Goal: Task Accomplishment & Management: Use online tool/utility

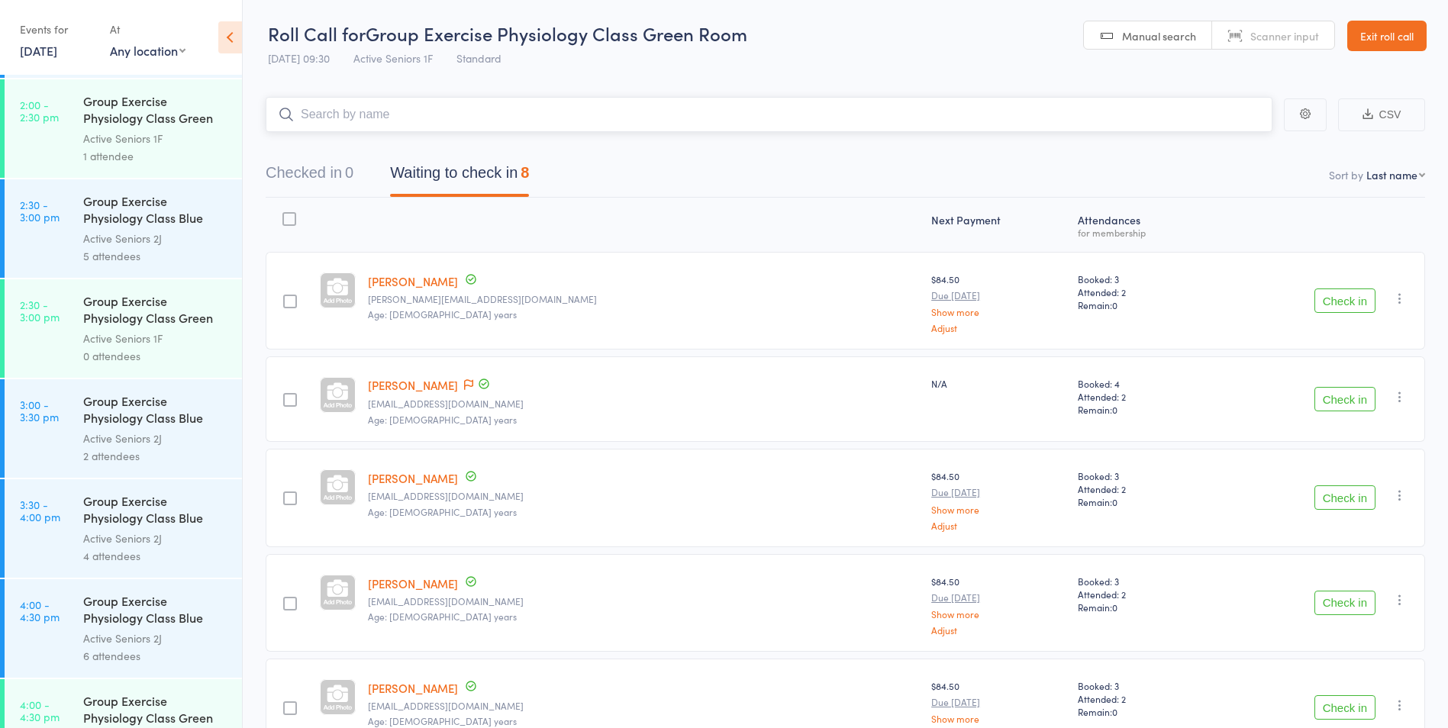
scroll to position [2748, 0]
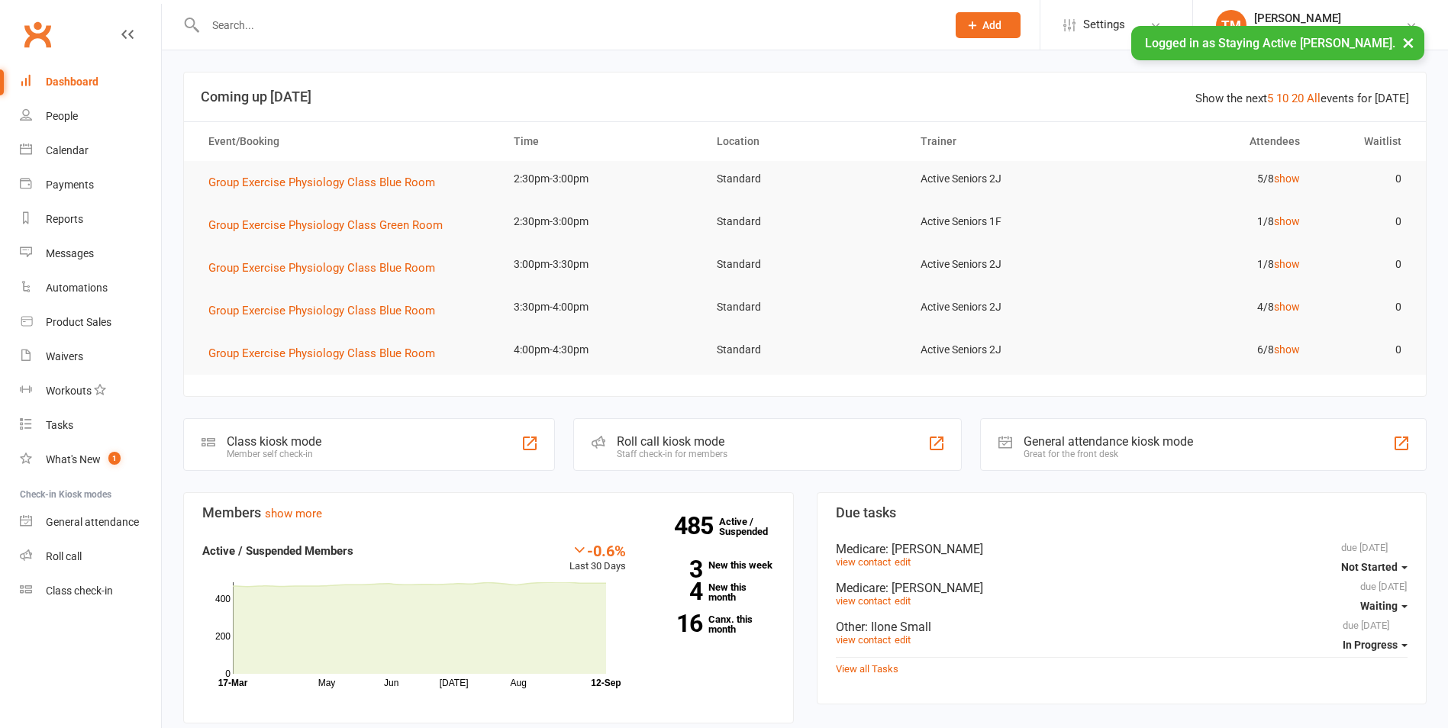
click at [396, 47] on div at bounding box center [559, 25] width 753 height 50
click at [397, 27] on input "text" at bounding box center [568, 25] width 735 height 21
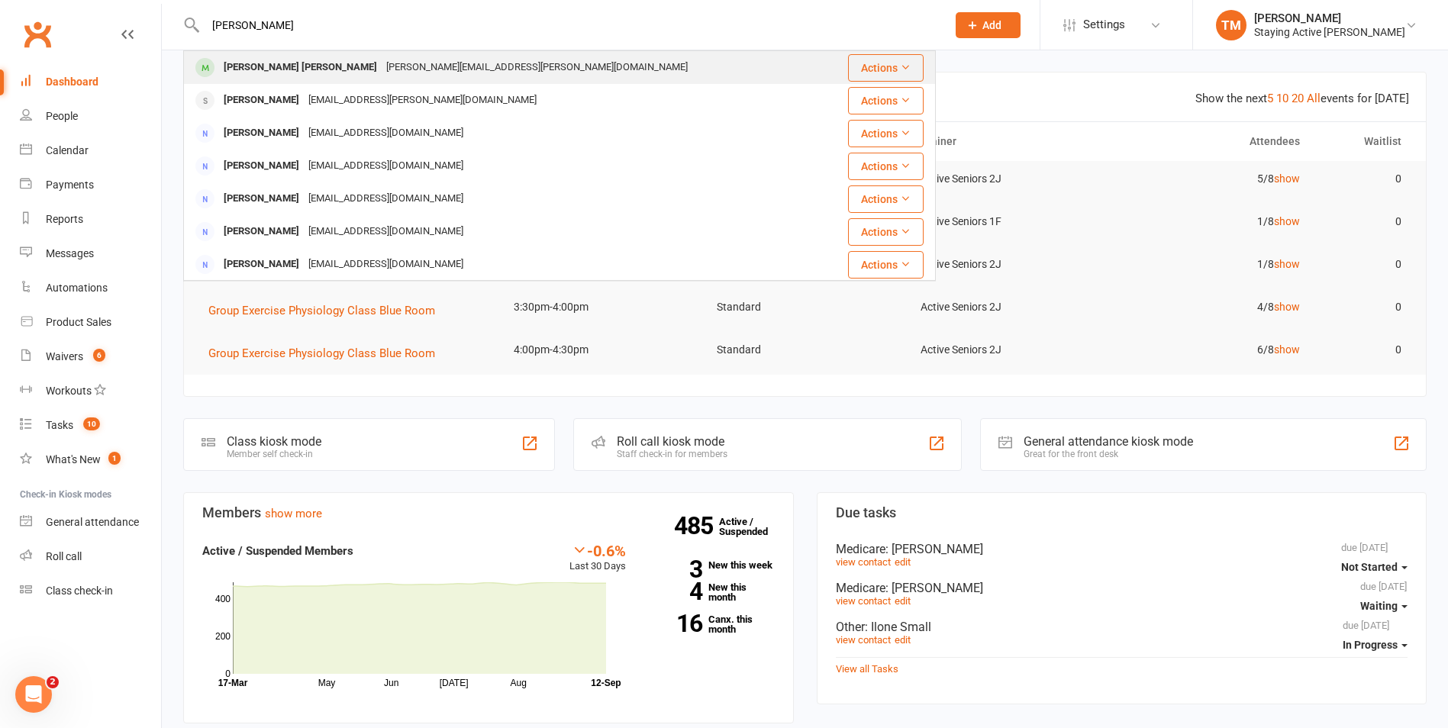
type input "mei lan"
click at [398, 63] on div "cheng.meilan@gmail.com" at bounding box center [537, 67] width 311 height 22
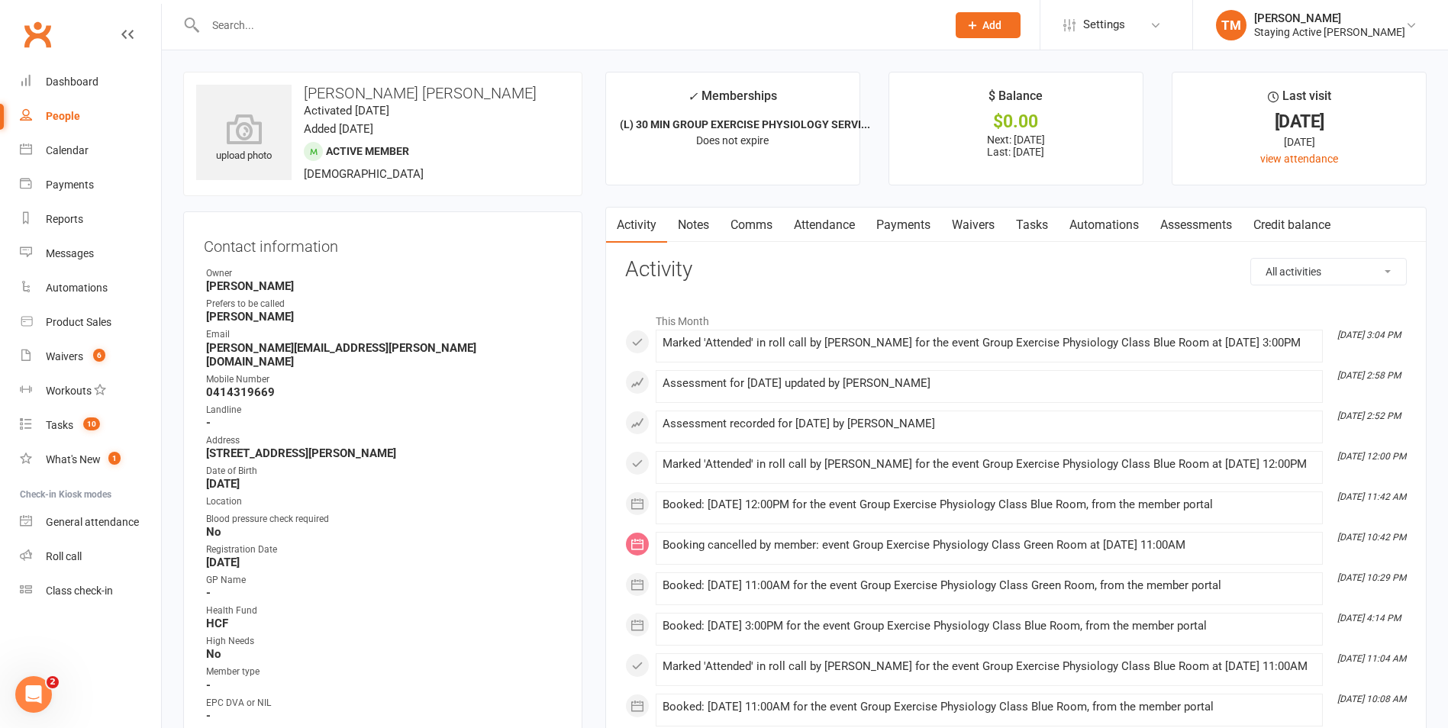
click at [889, 223] on link "Payments" at bounding box center [904, 225] width 76 height 35
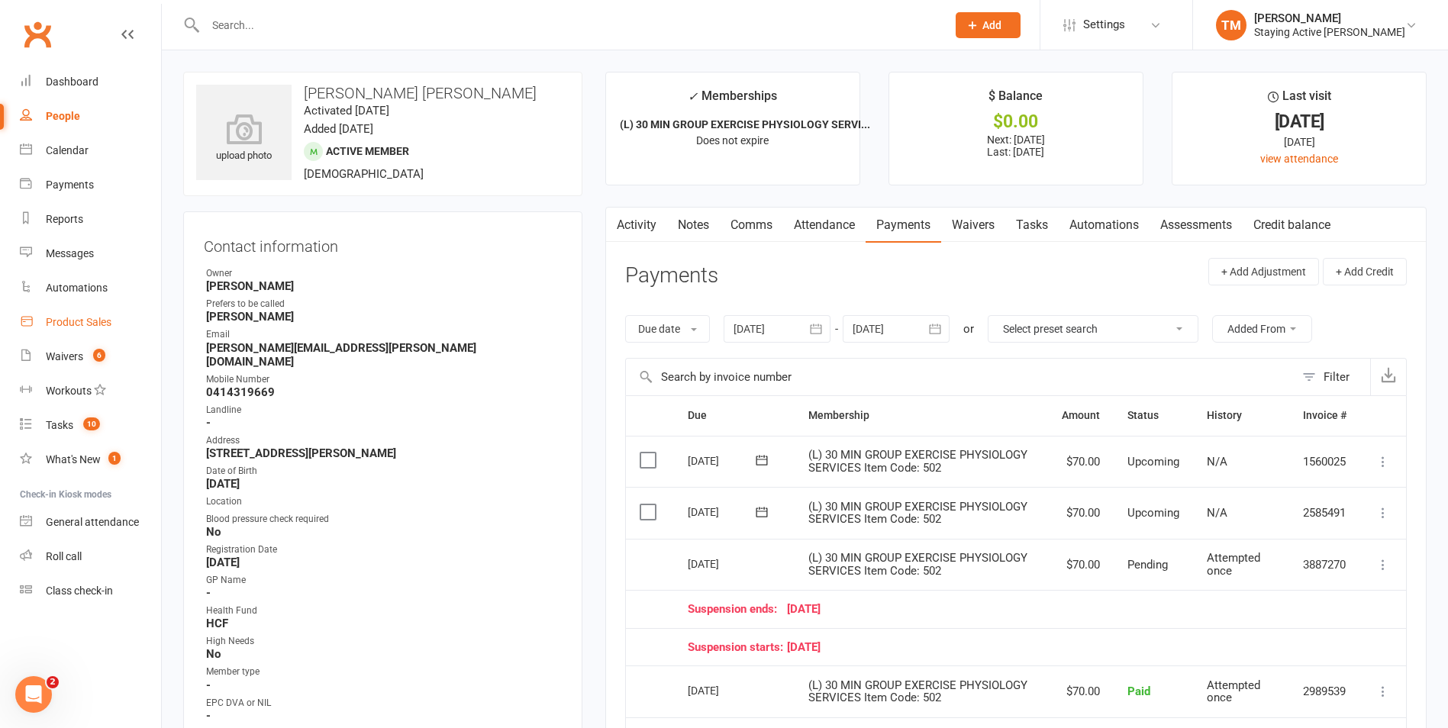
click at [69, 331] on link "Product Sales" at bounding box center [90, 322] width 141 height 34
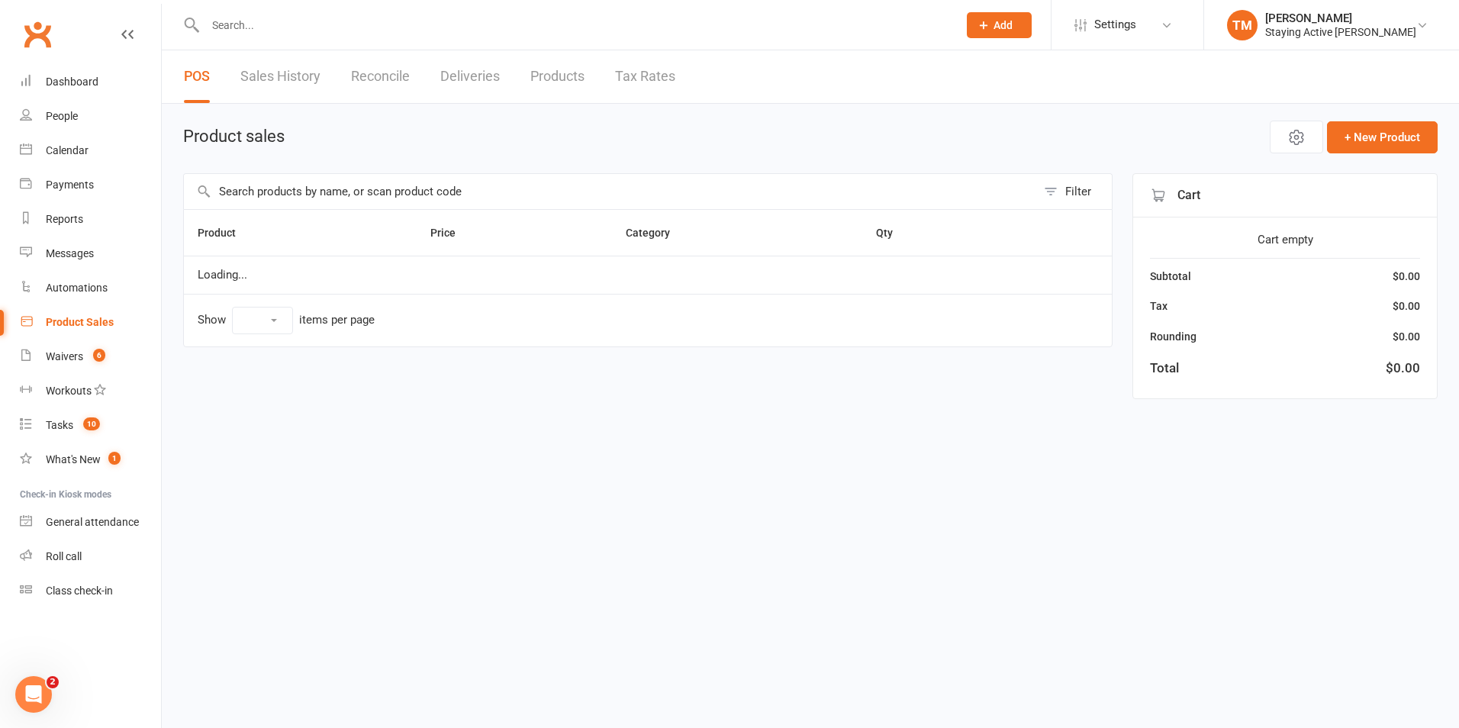
select select "10"
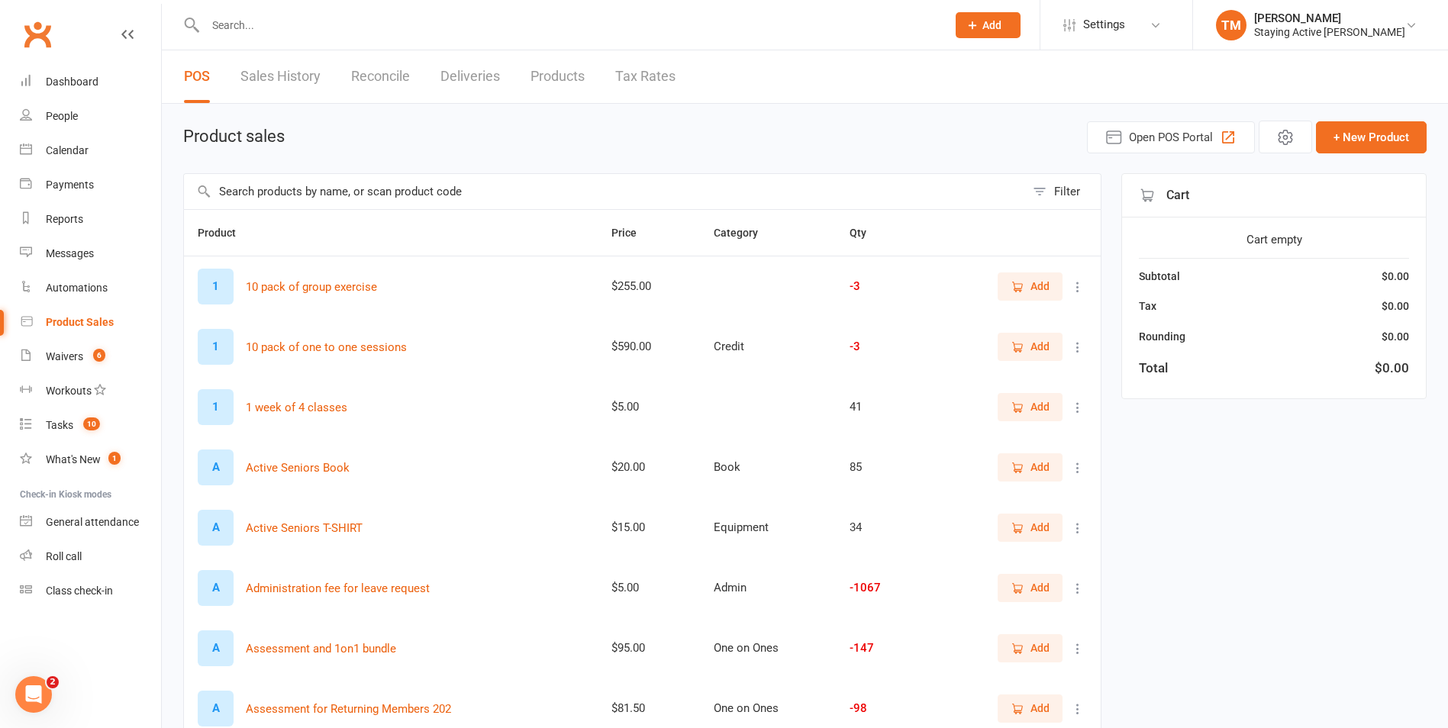
click at [297, 195] on input "text" at bounding box center [604, 191] width 841 height 35
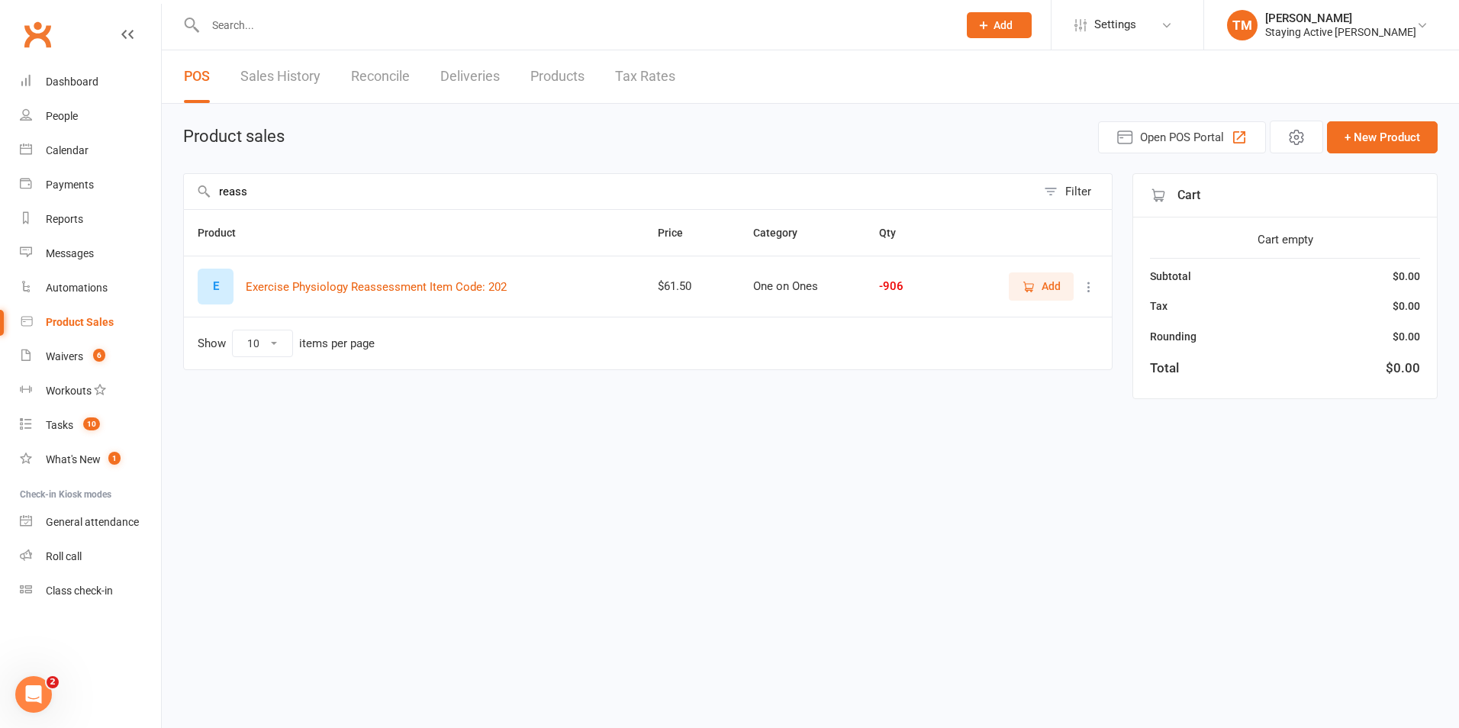
type input "reass"
click at [1054, 289] on span "Add" at bounding box center [1051, 286] width 19 height 17
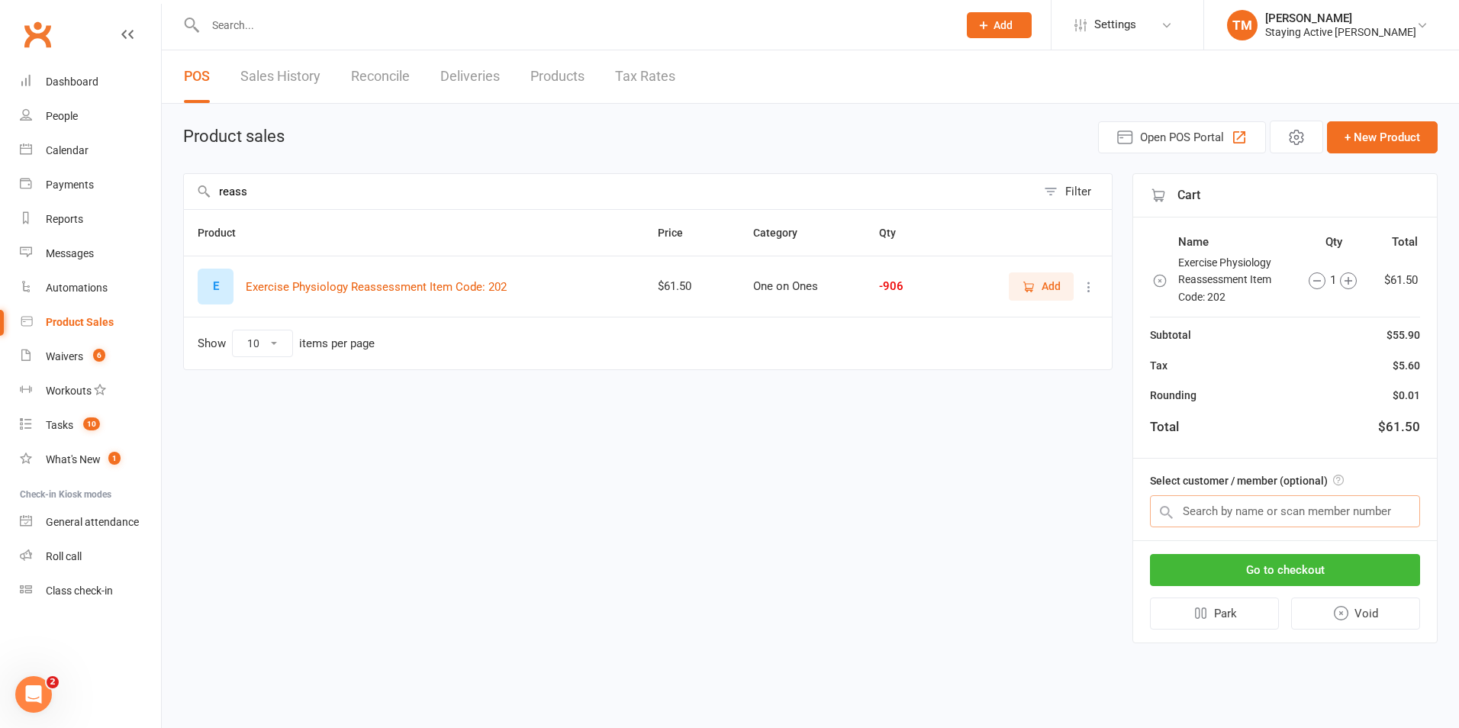
click at [1230, 502] on input "text" at bounding box center [1285, 511] width 270 height 32
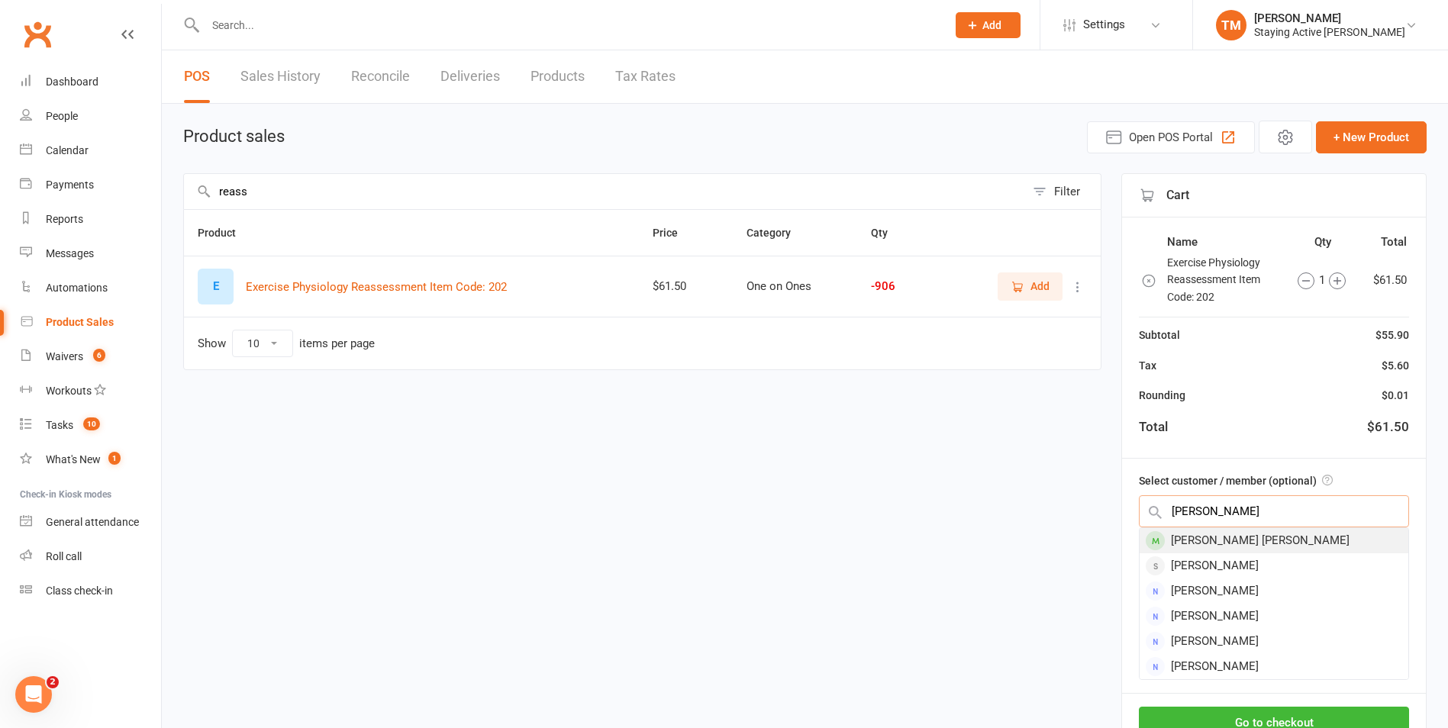
type input "mei lan"
click at [1205, 540] on div "Mei Lan Cheng" at bounding box center [1274, 540] width 269 height 25
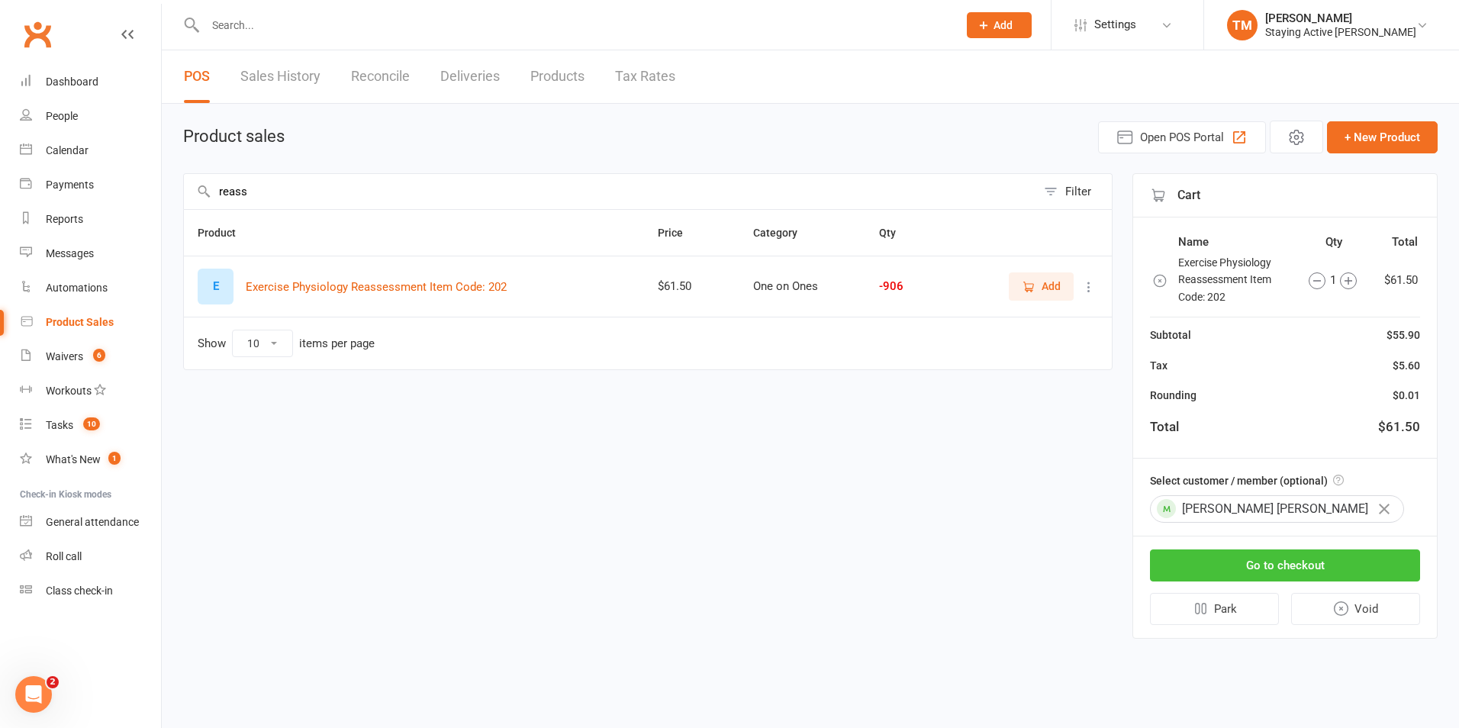
click at [1362, 561] on button "Go to checkout" at bounding box center [1285, 566] width 270 height 32
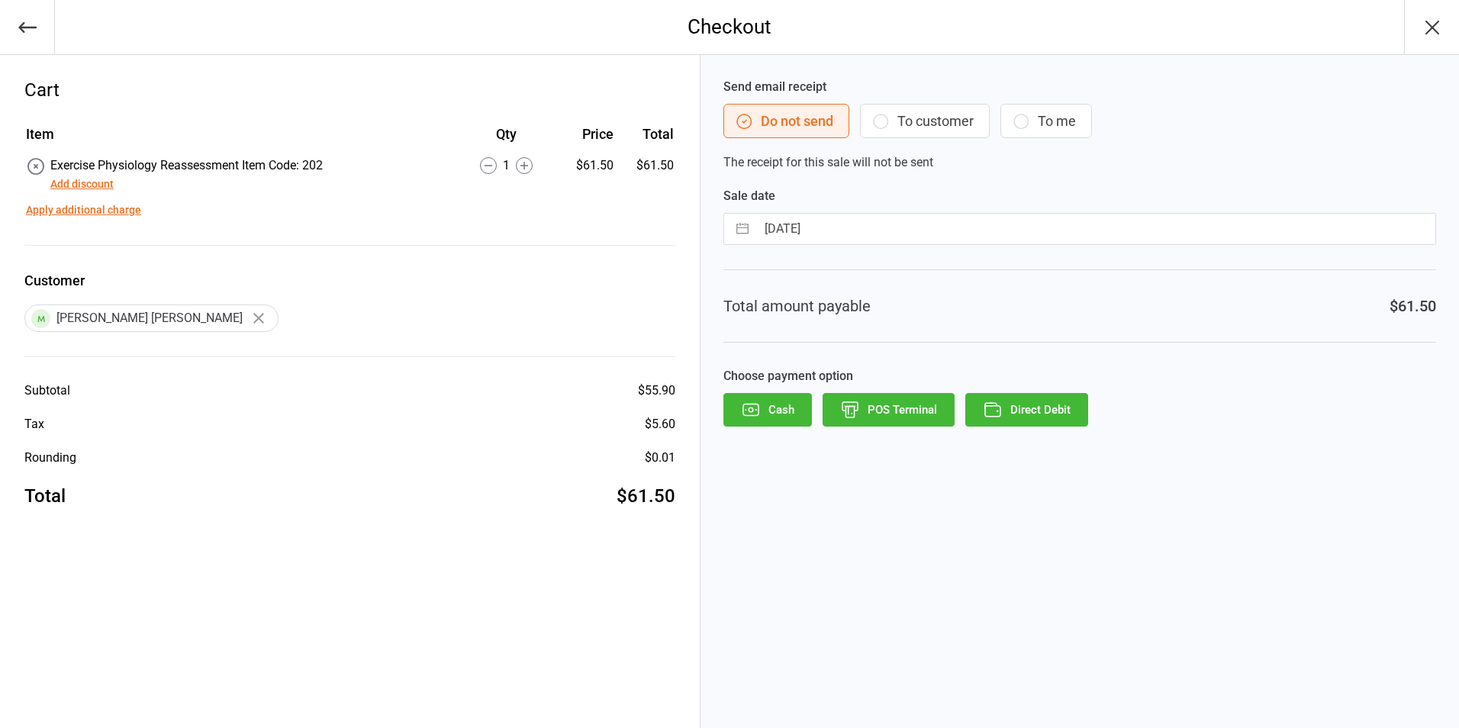
click at [905, 125] on button "To customer" at bounding box center [925, 121] width 130 height 34
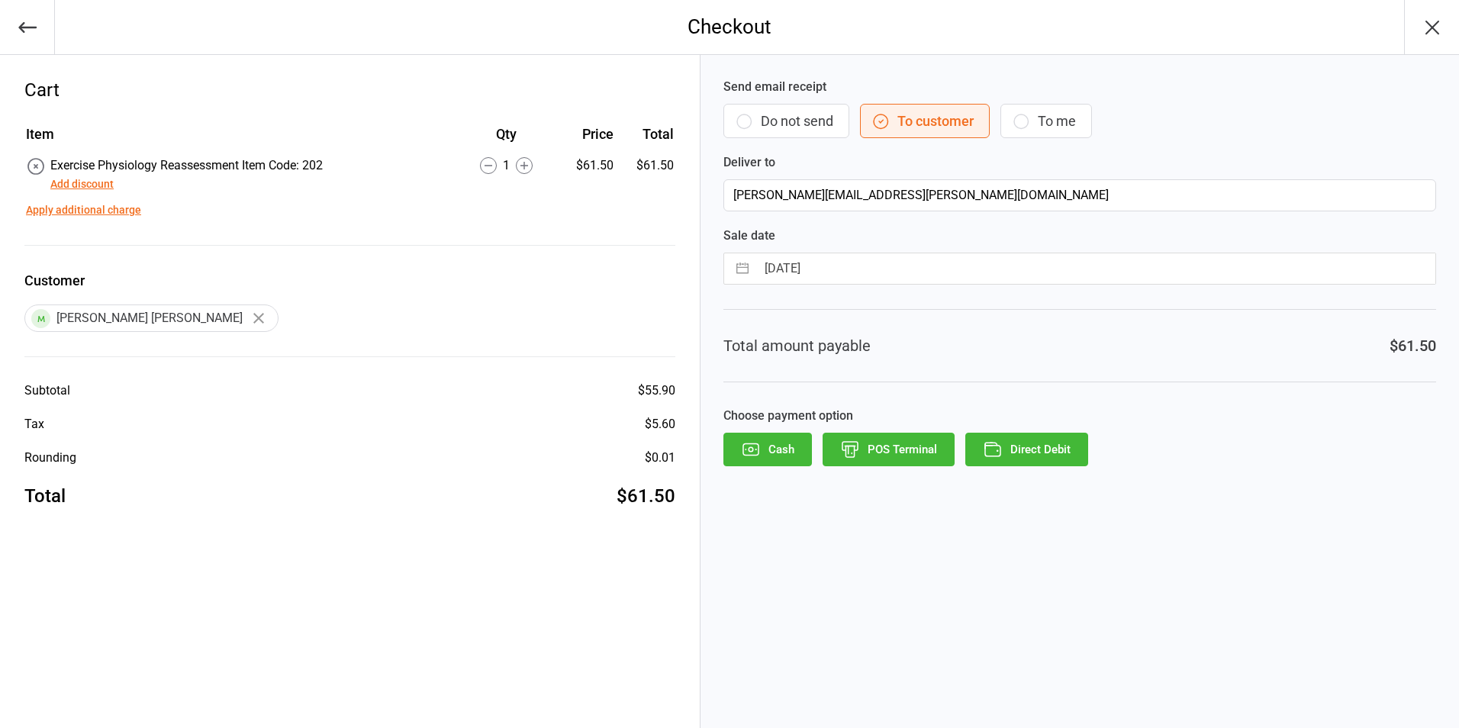
click at [1049, 452] on button "Direct Debit" at bounding box center [1027, 450] width 123 height 34
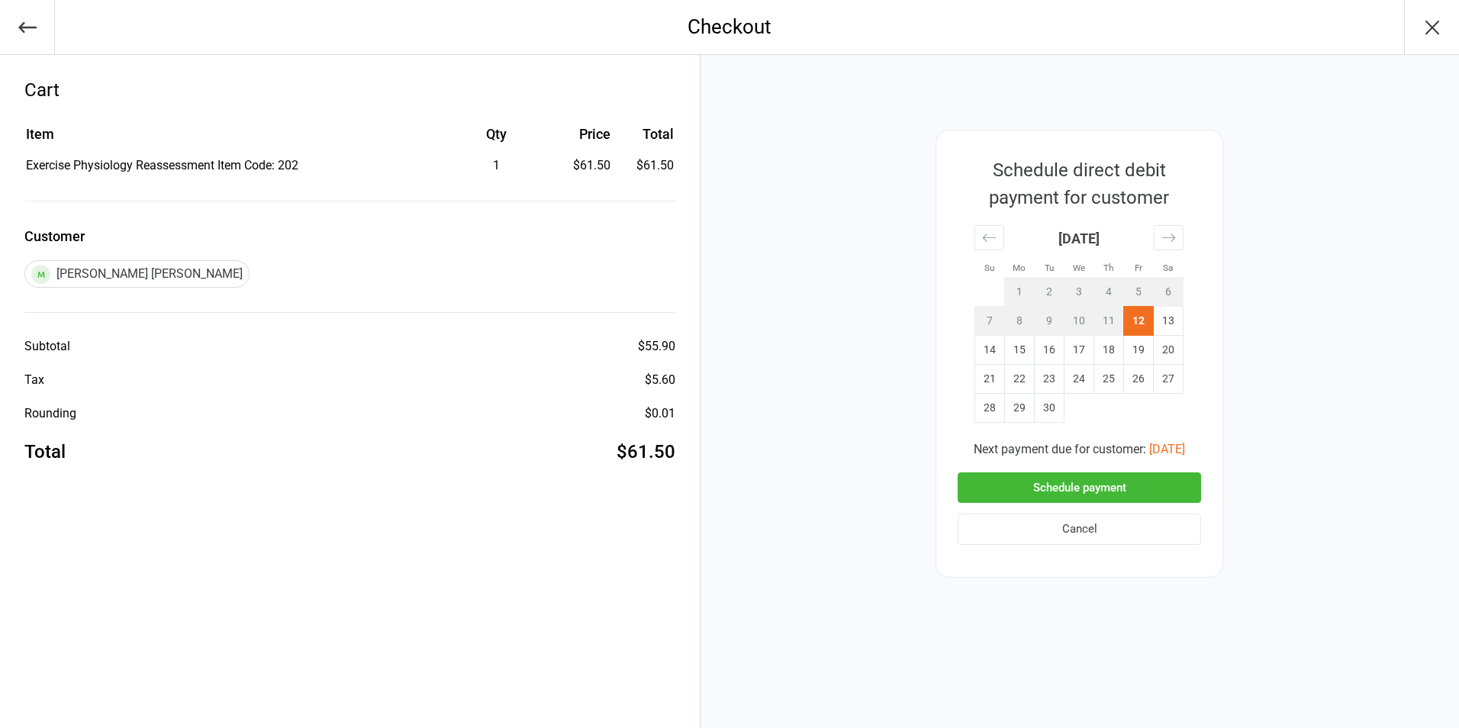
click at [1078, 487] on button "Schedule payment" at bounding box center [1079, 487] width 243 height 31
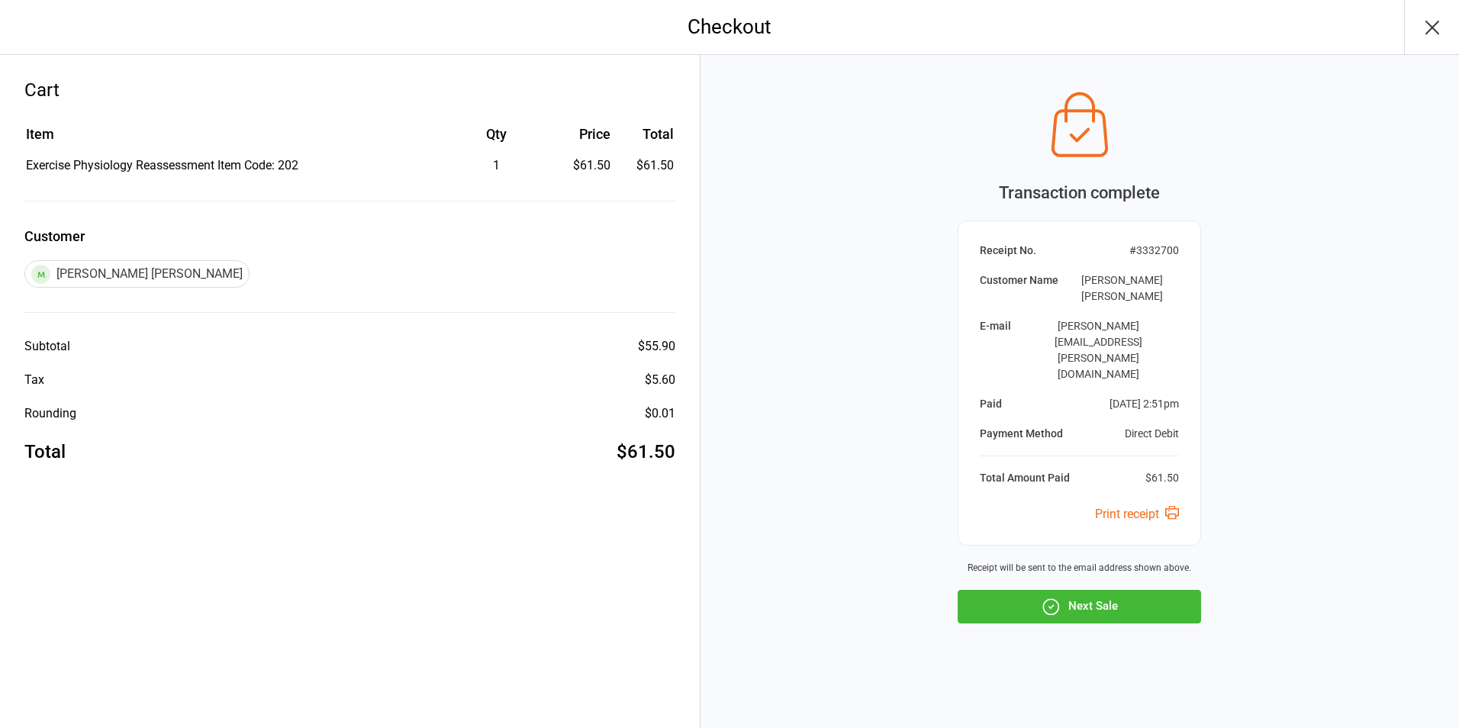
click at [1106, 590] on button "Next Sale" at bounding box center [1079, 607] width 243 height 34
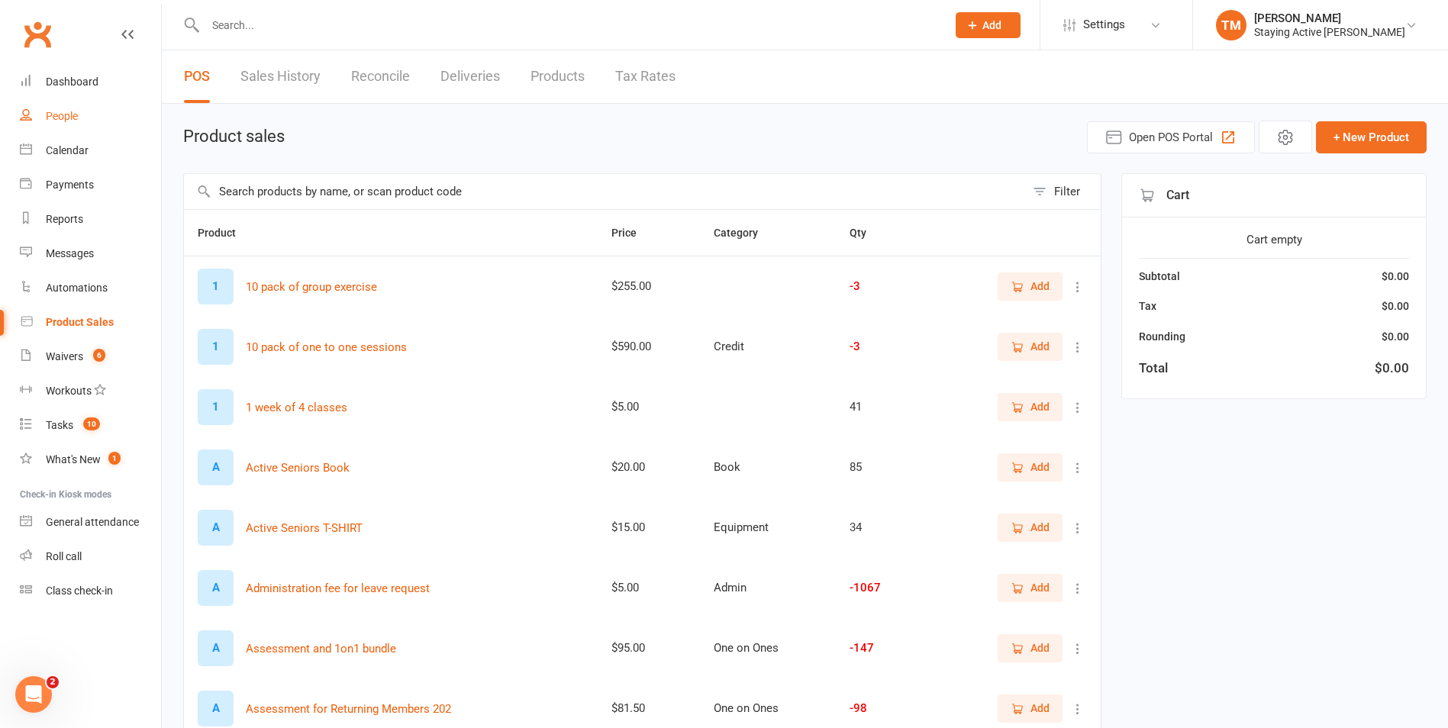
click at [93, 118] on link "People" at bounding box center [90, 116] width 141 height 34
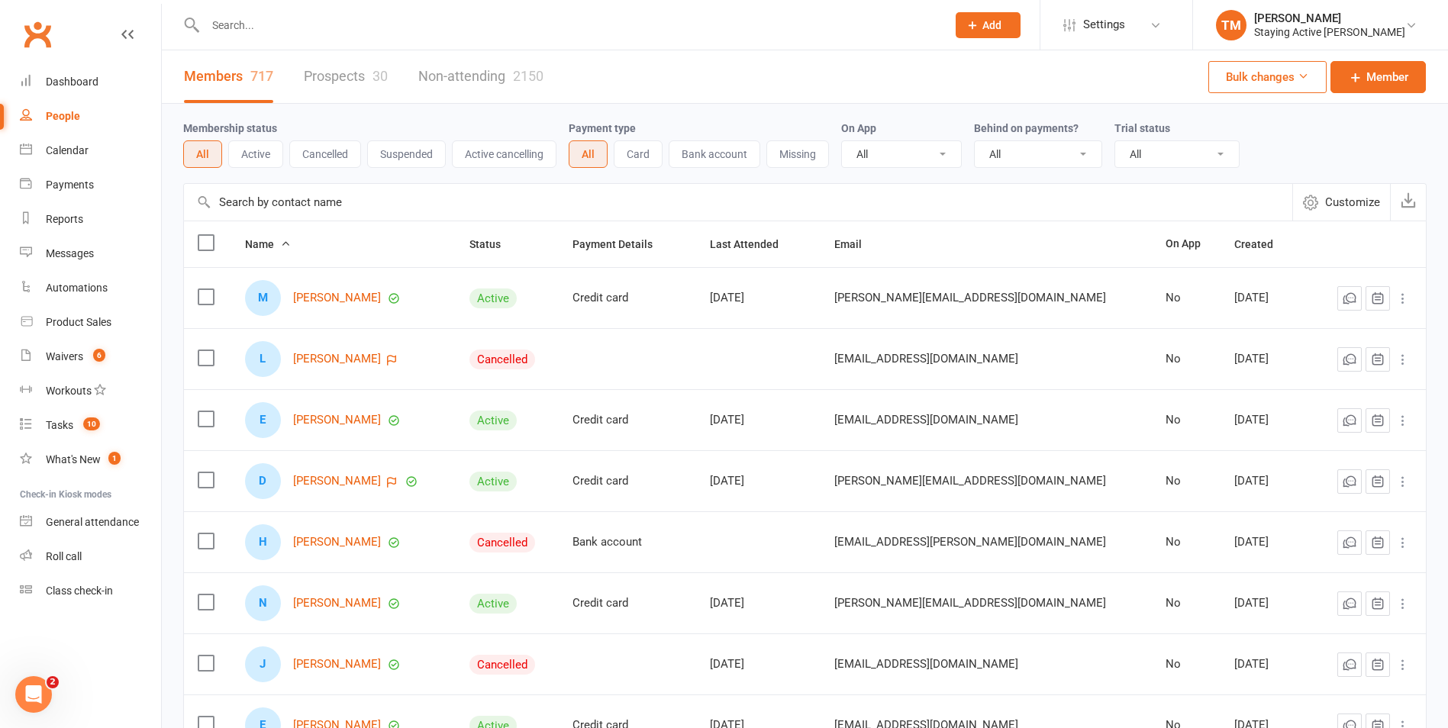
click at [276, 27] on input "text" at bounding box center [568, 25] width 735 height 21
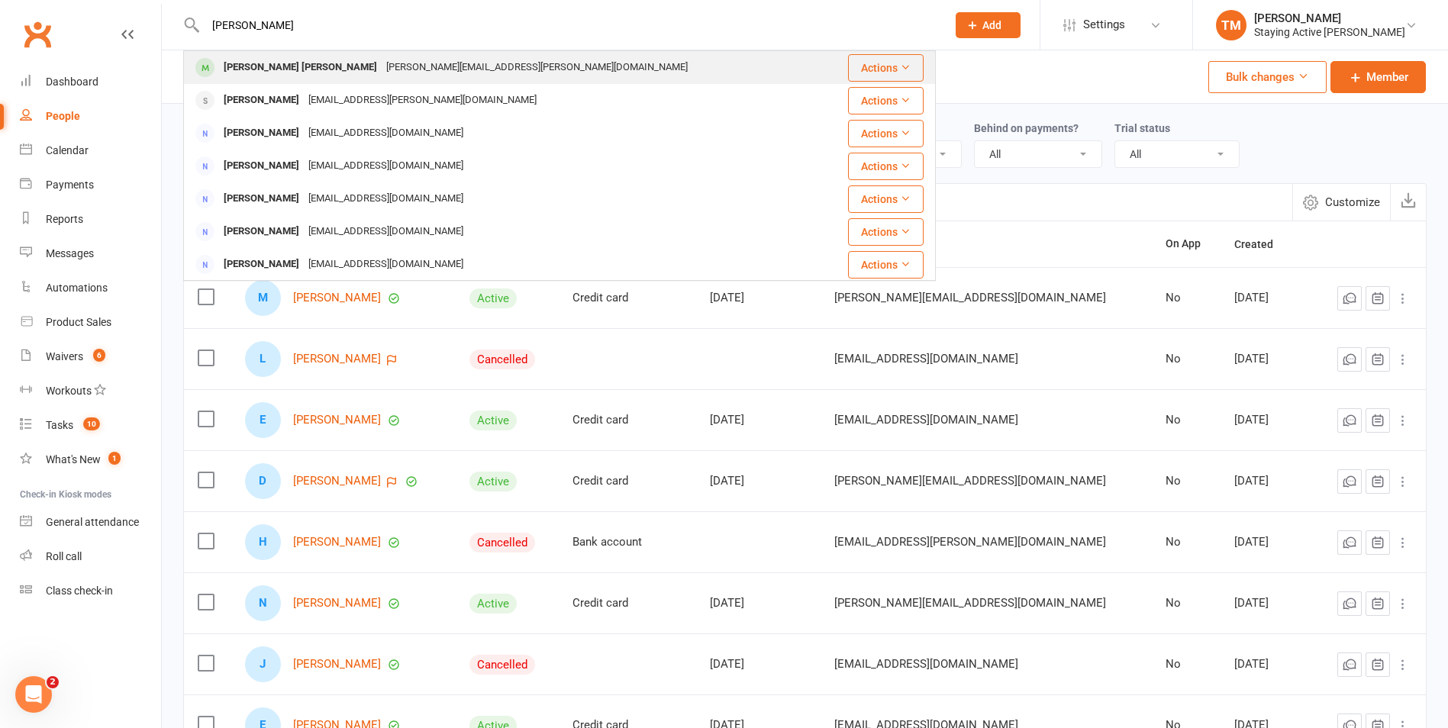
type input "mei lan"
click at [382, 71] on div "cheng.meilan@gmail.com" at bounding box center [537, 67] width 311 height 22
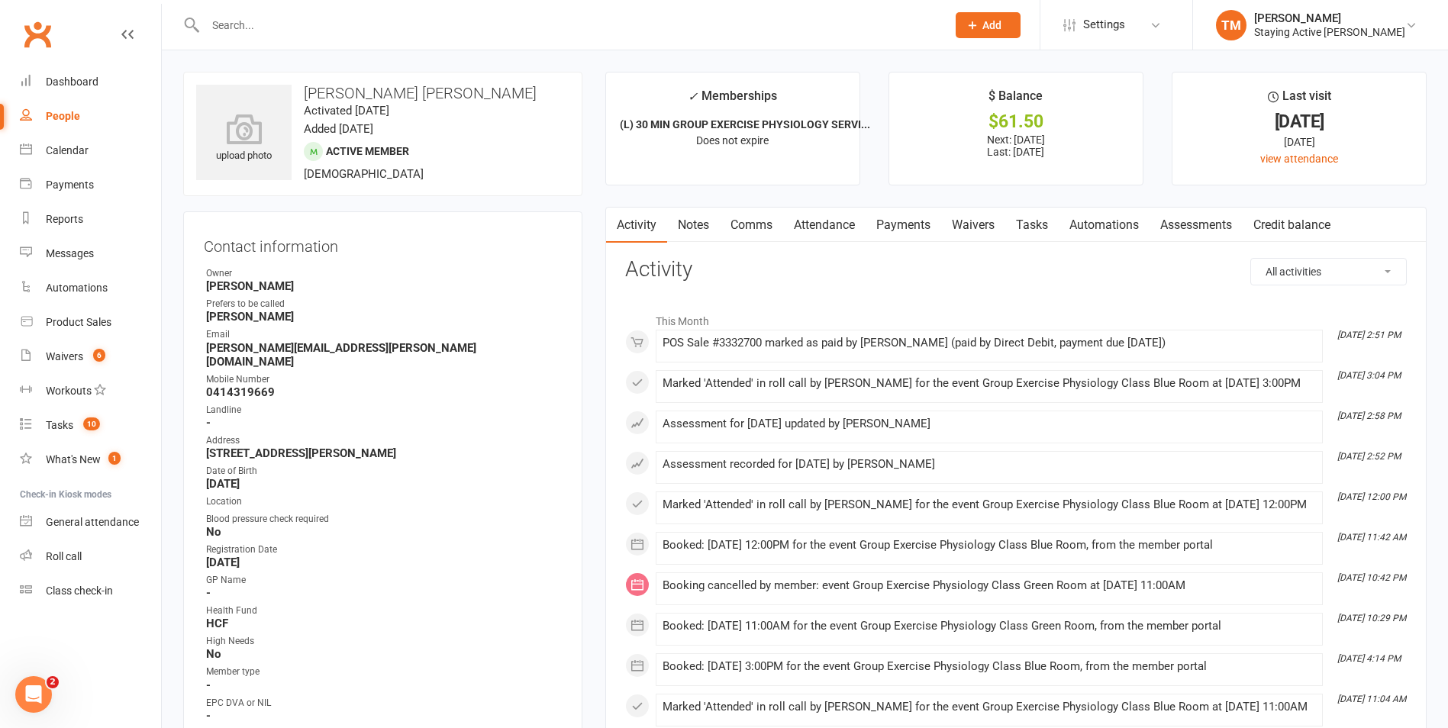
click at [928, 228] on link "Payments" at bounding box center [904, 225] width 76 height 35
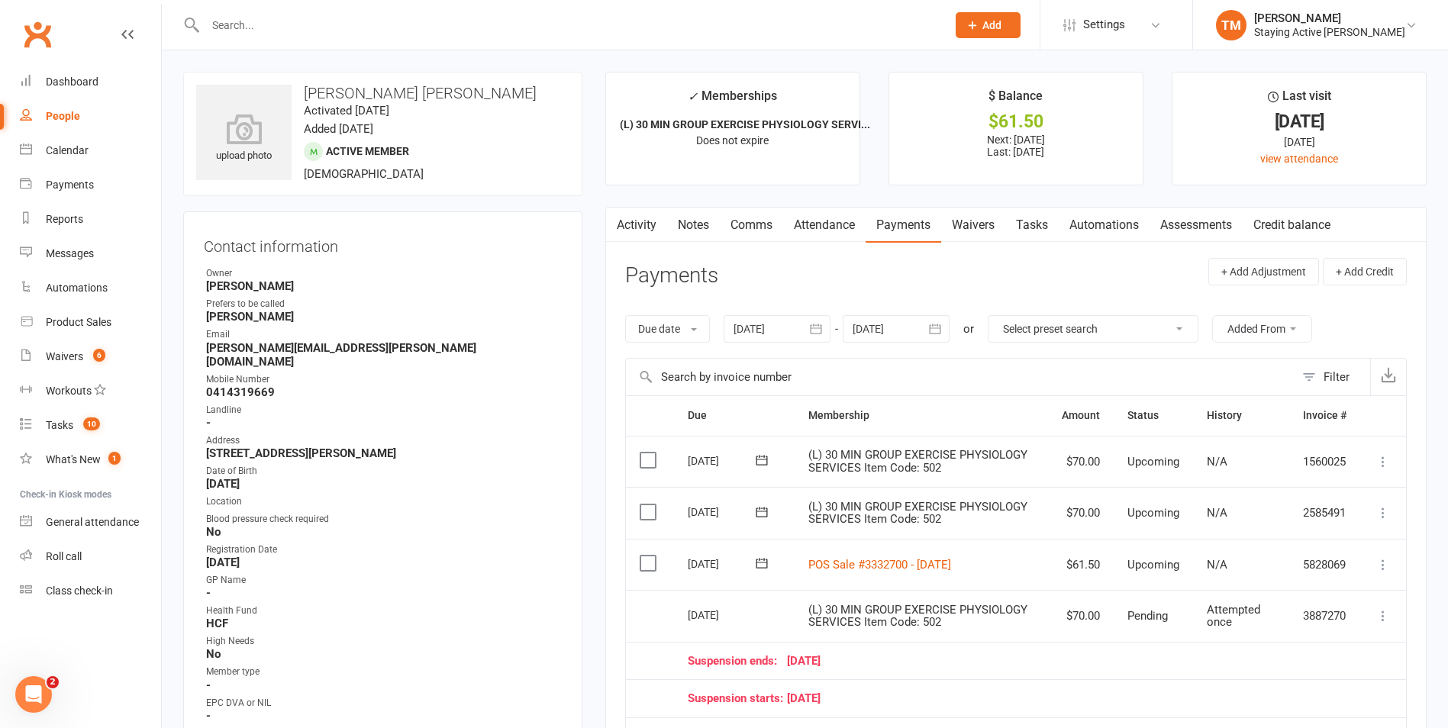
click at [348, 21] on input "text" at bounding box center [568, 25] width 735 height 21
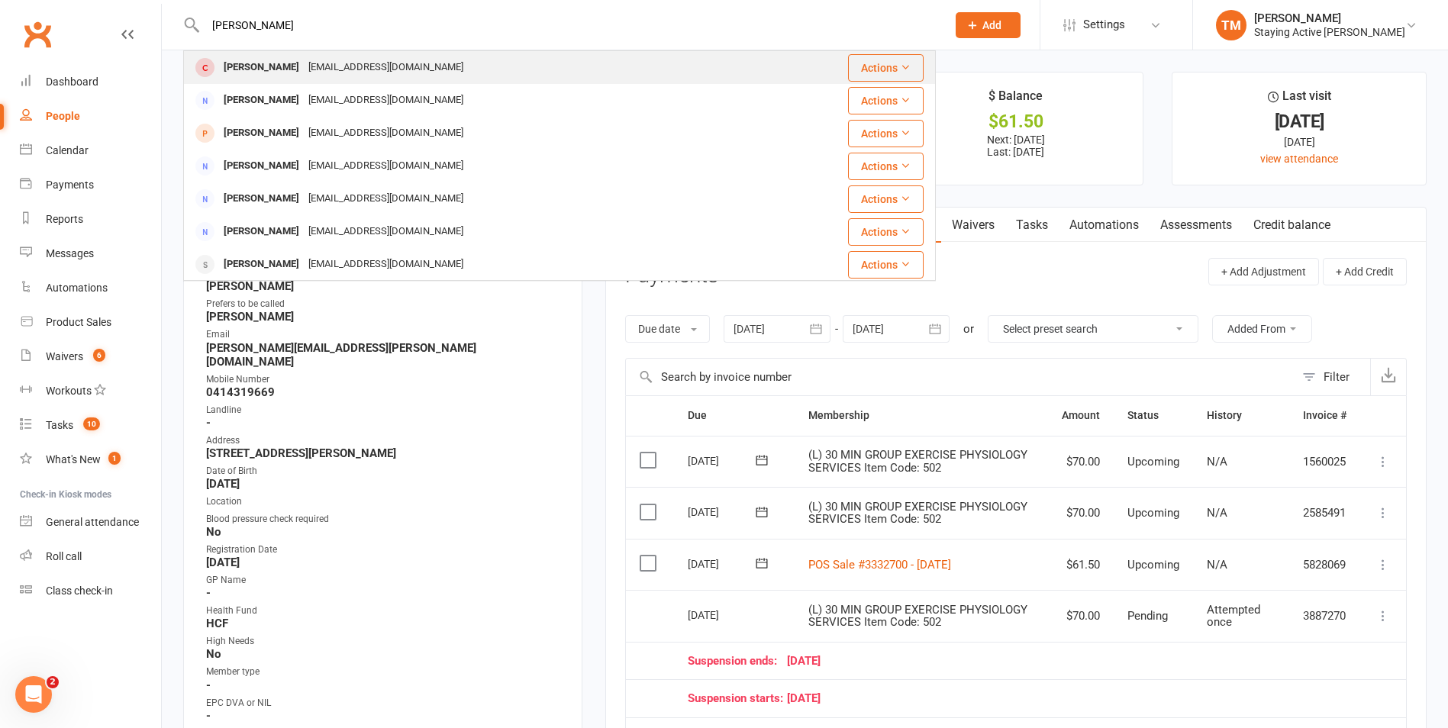
type input "joanne"
click at [304, 73] on div "jbartone23@gmail.com" at bounding box center [386, 67] width 164 height 22
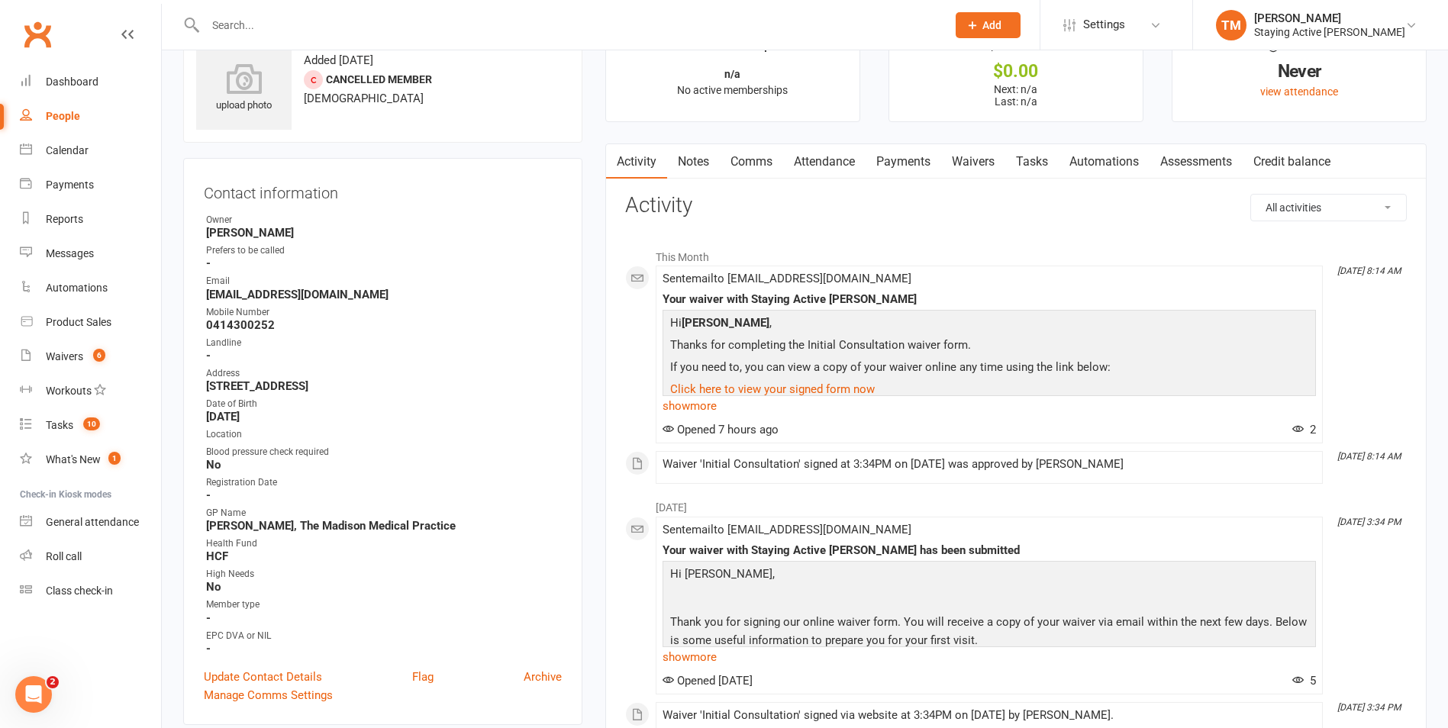
scroll to position [76, 0]
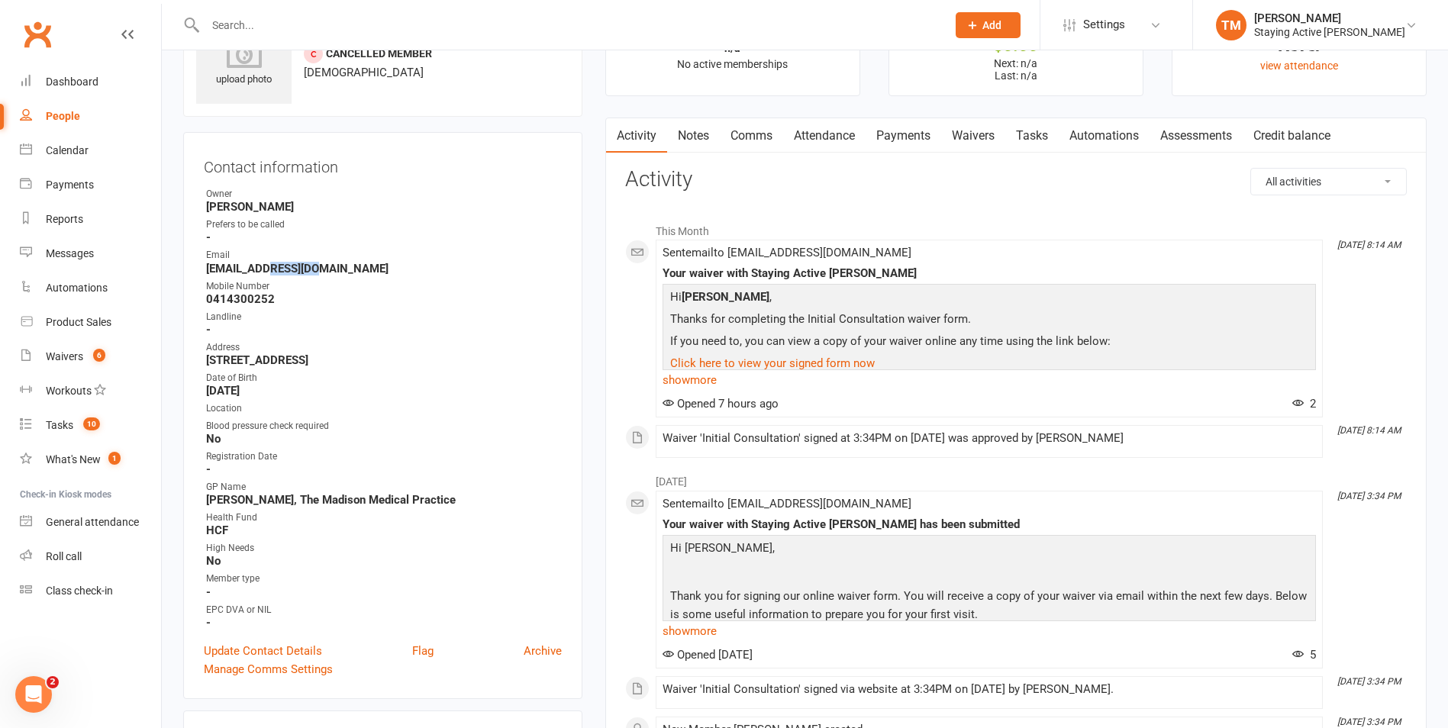
drag, startPoint x: 286, startPoint y: 272, endPoint x: 264, endPoint y: 270, distance: 22.2
click at [264, 270] on strong "jbartone23@gmail.com" at bounding box center [384, 269] width 356 height 14
click at [266, 267] on strong "jbartone23@gmail.com" at bounding box center [384, 269] width 356 height 14
click at [340, 269] on strong "jbartone23@gmail.com" at bounding box center [384, 269] width 356 height 14
drag, startPoint x: 347, startPoint y: 269, endPoint x: 210, endPoint y: 271, distance: 137.4
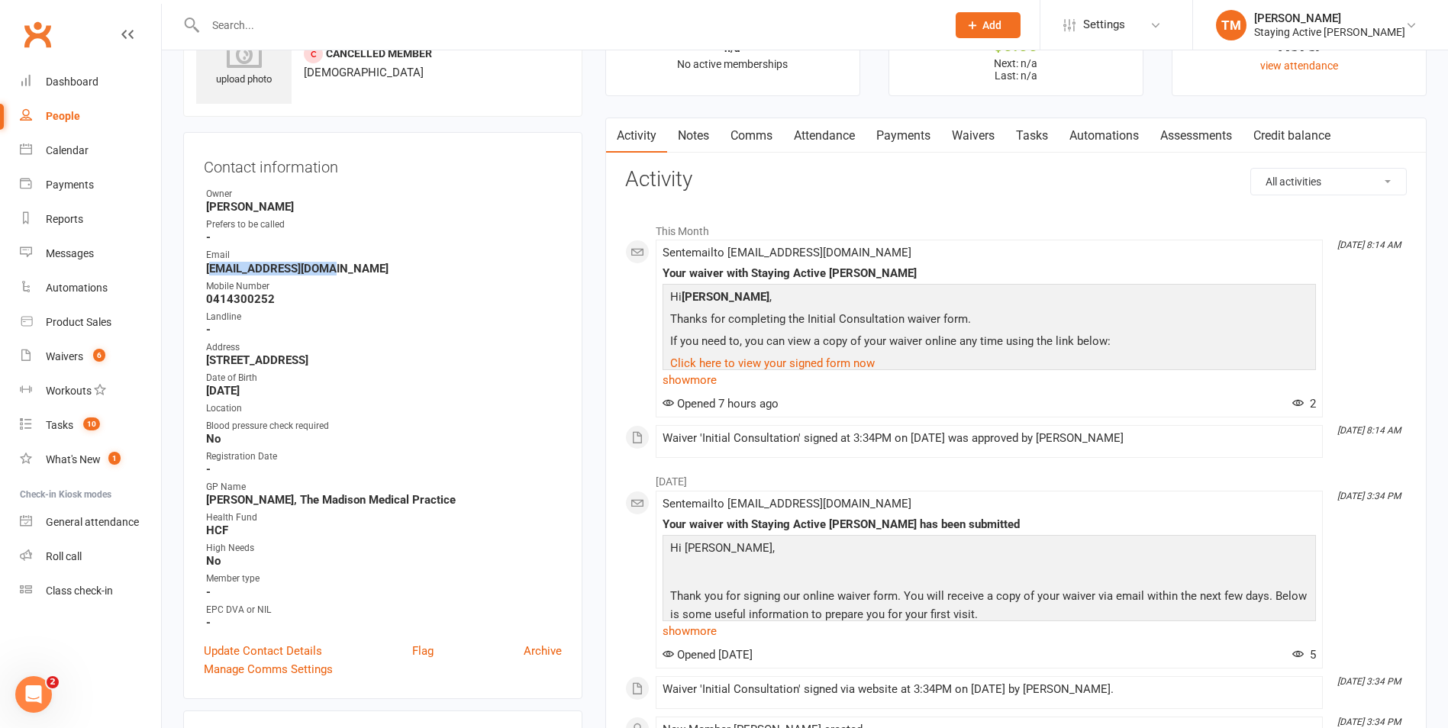
click at [210, 271] on strong "jbartone23@gmail.com" at bounding box center [384, 269] width 356 height 14
click at [340, 256] on div "Email" at bounding box center [384, 255] width 356 height 15
drag, startPoint x: 330, startPoint y: 266, endPoint x: 200, endPoint y: 272, distance: 129.9
click at [200, 272] on div "Contact information Owner Tom Maddren Prefers to be called - Email jbartone23@g…" at bounding box center [382, 415] width 399 height 567
copy strong "jbartone23@gmail.com"
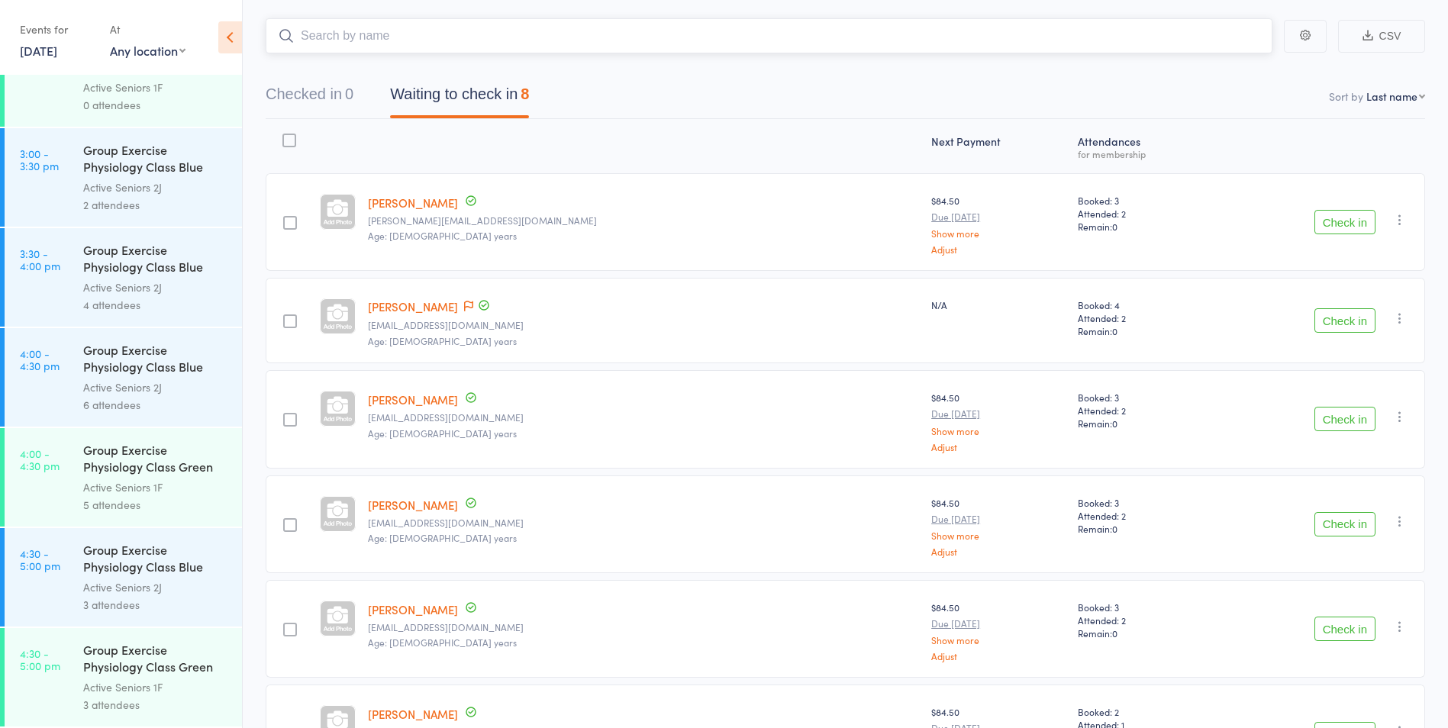
scroll to position [306, 0]
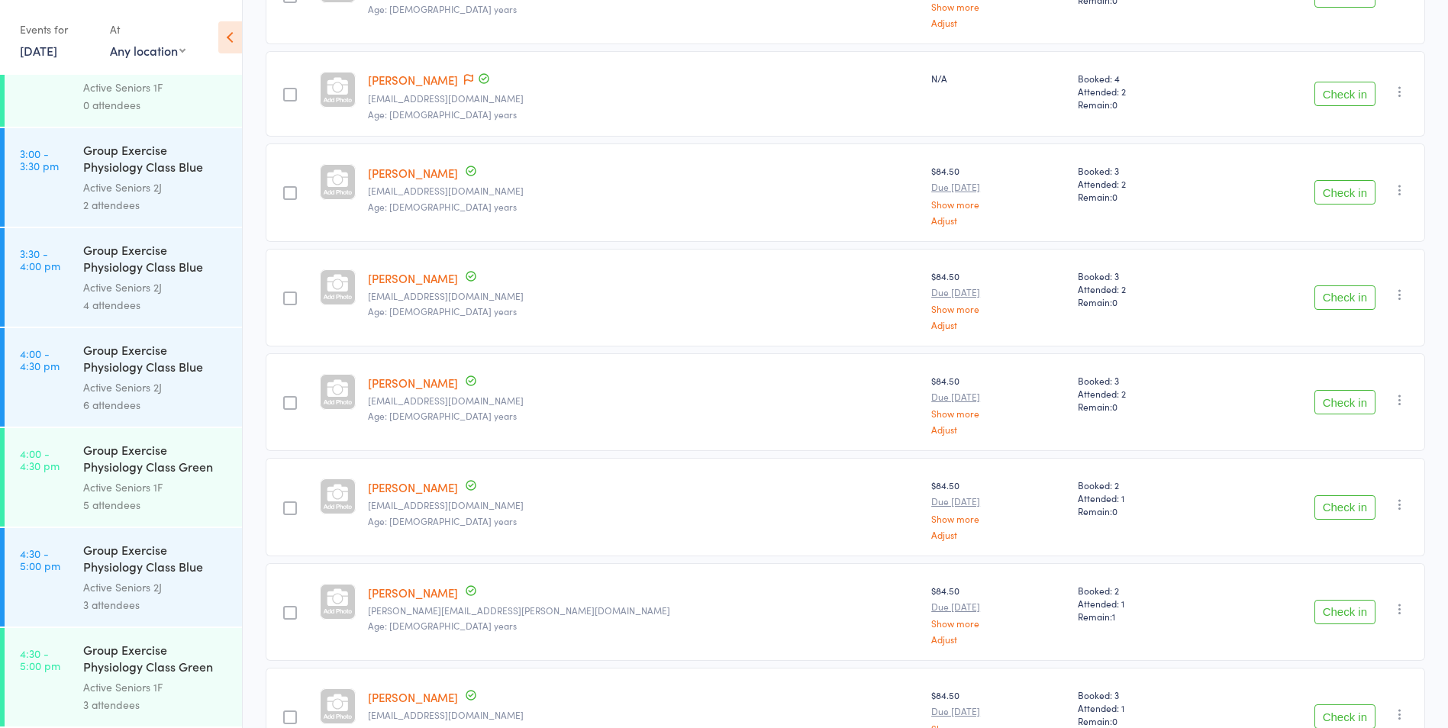
click at [110, 584] on div "Active Seniors 2J" at bounding box center [156, 588] width 146 height 18
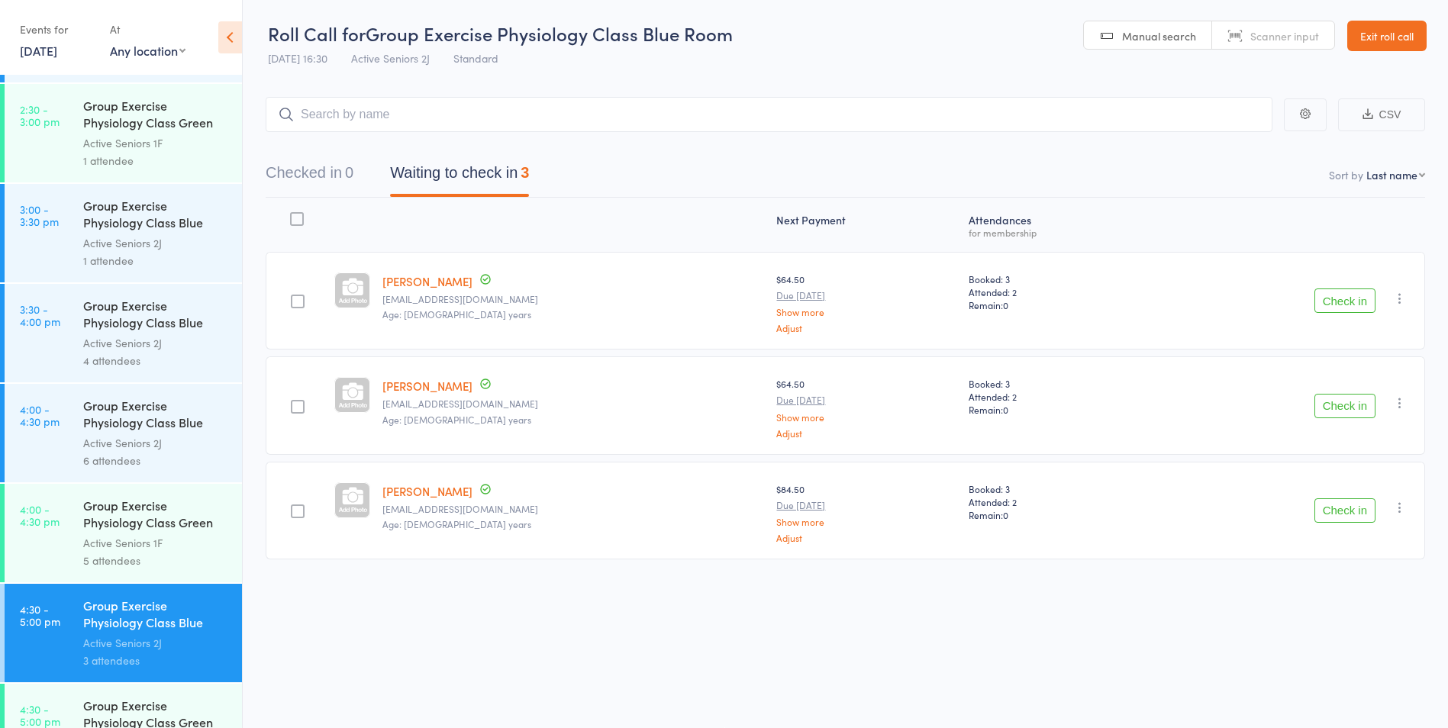
scroll to position [2846, 0]
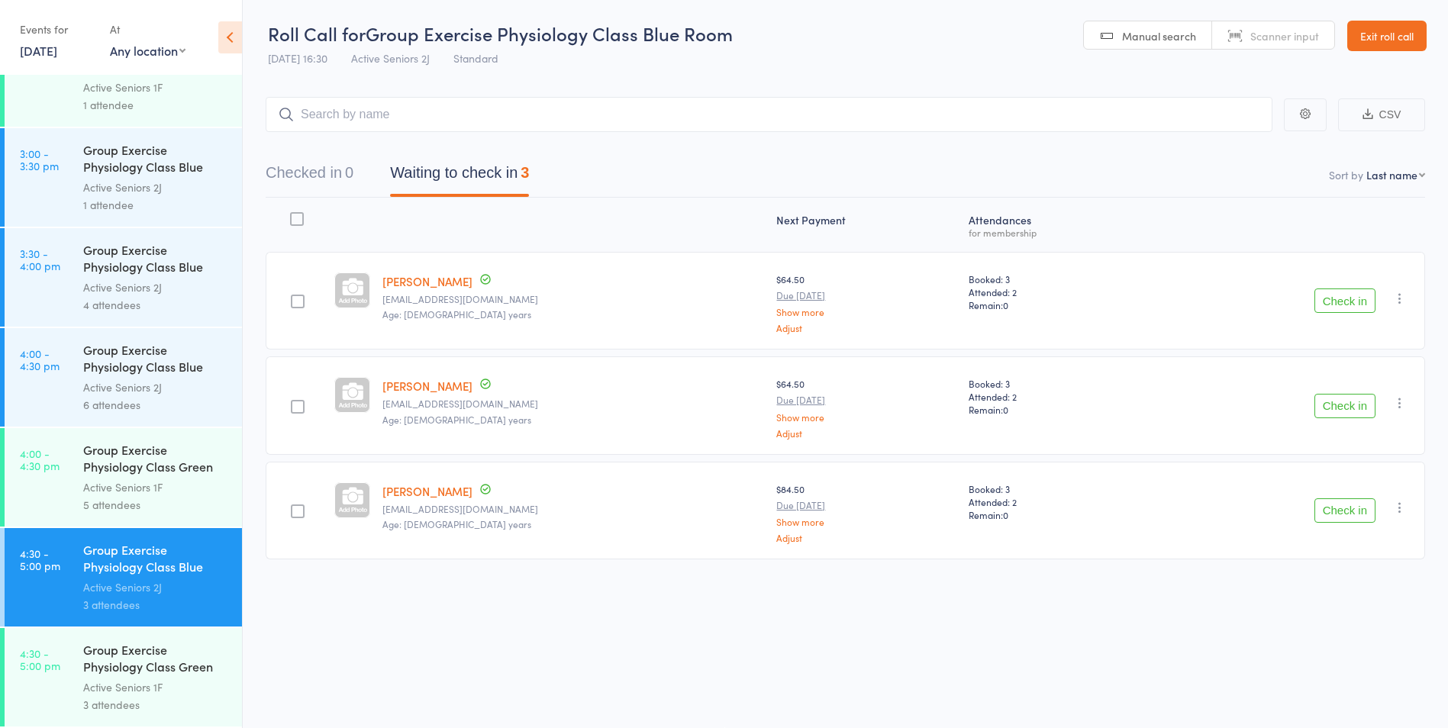
click at [69, 672] on link "4:30 - 5:00 pm Group Exercise Physiology Class Green Room Active Seniors 1F 3 a…" at bounding box center [123, 677] width 237 height 98
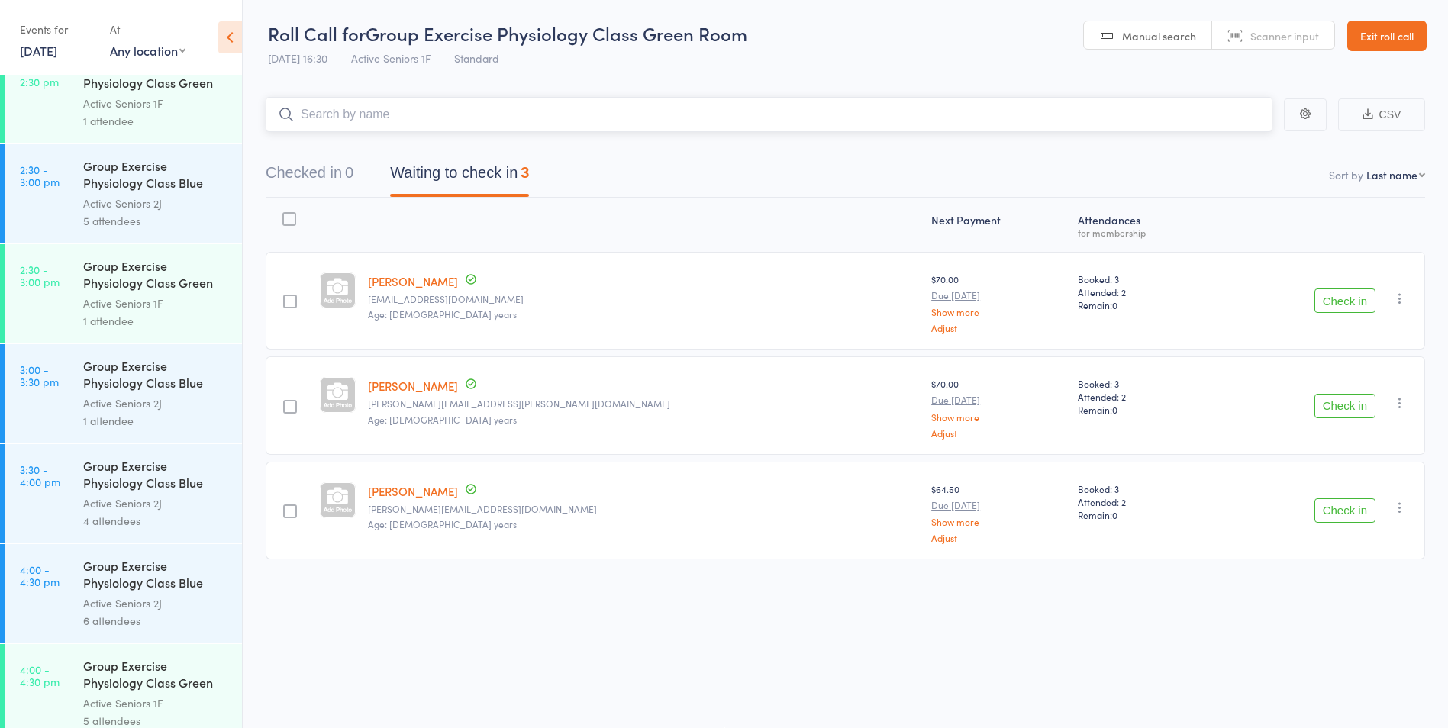
scroll to position [2846, 0]
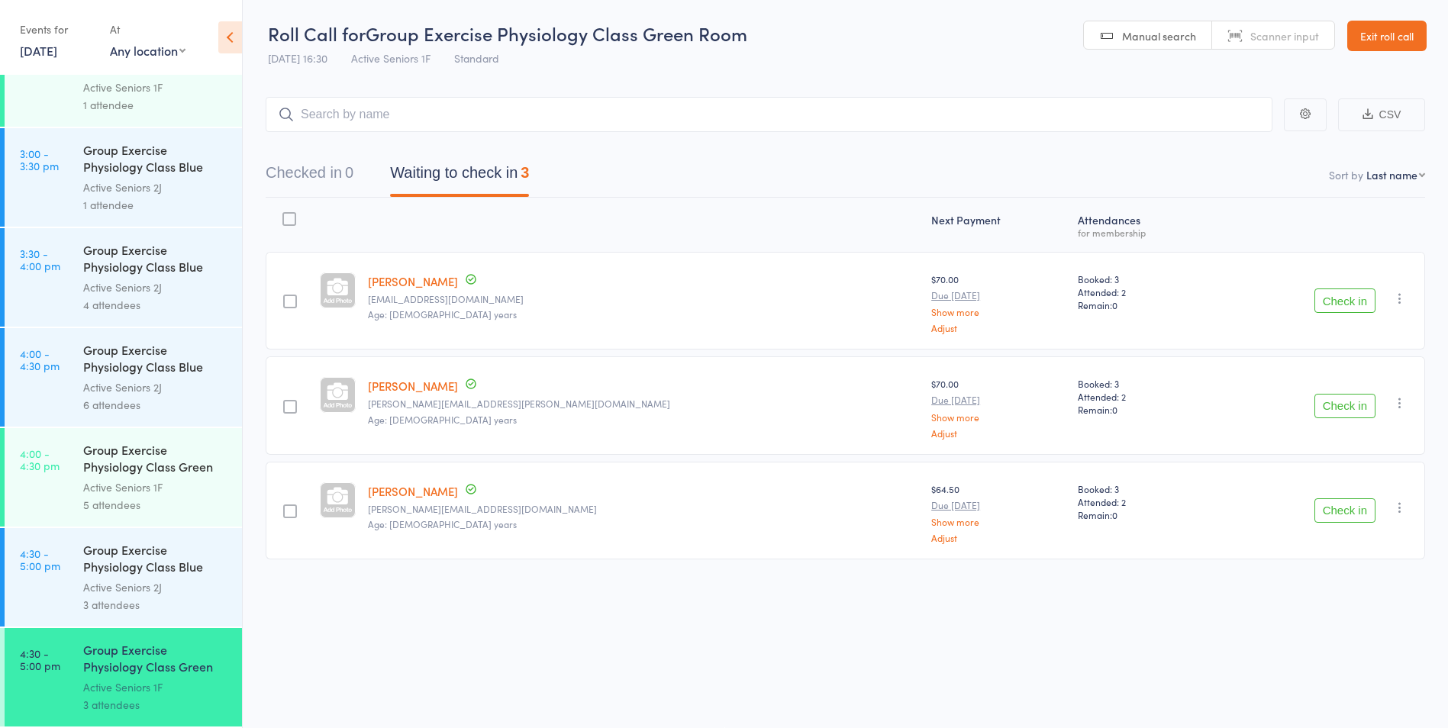
click at [57, 56] on link "[DATE]" at bounding box center [38, 50] width 37 height 17
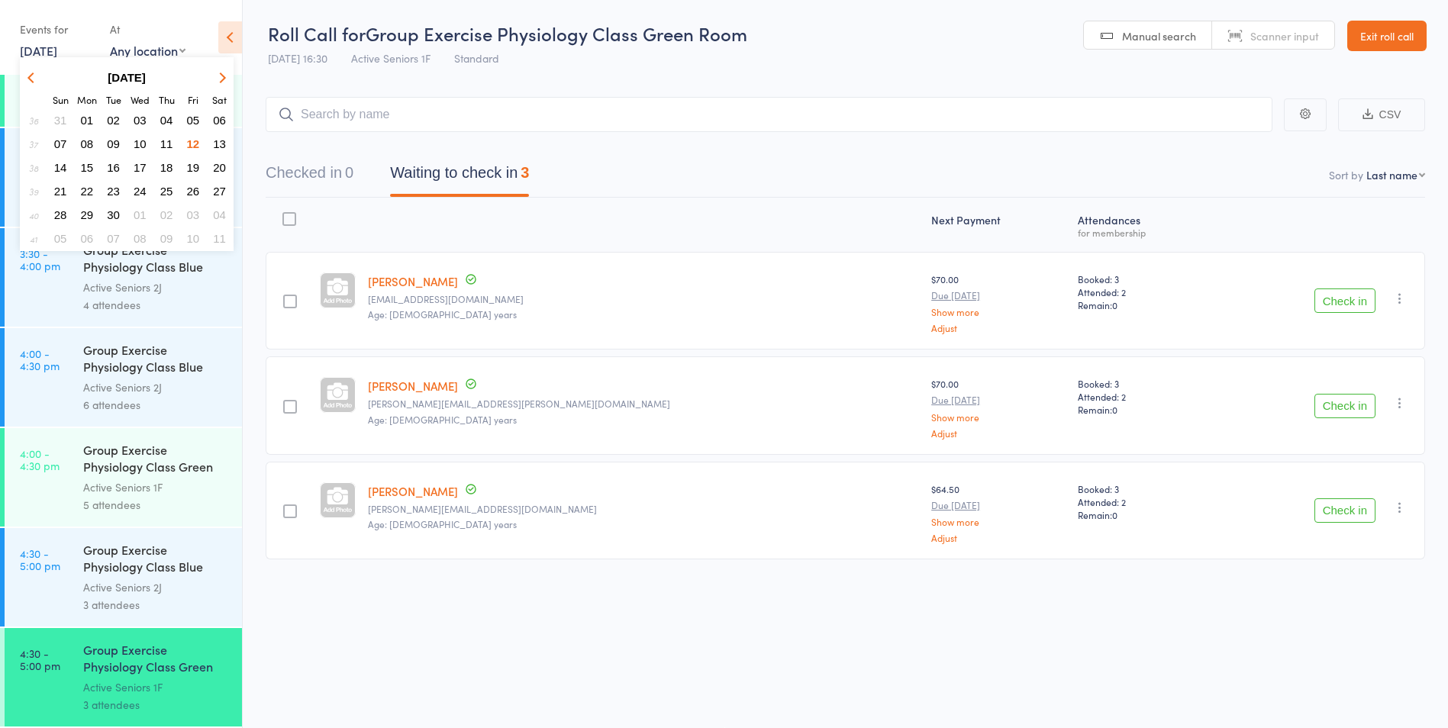
click at [224, 144] on span "13" at bounding box center [219, 143] width 13 height 13
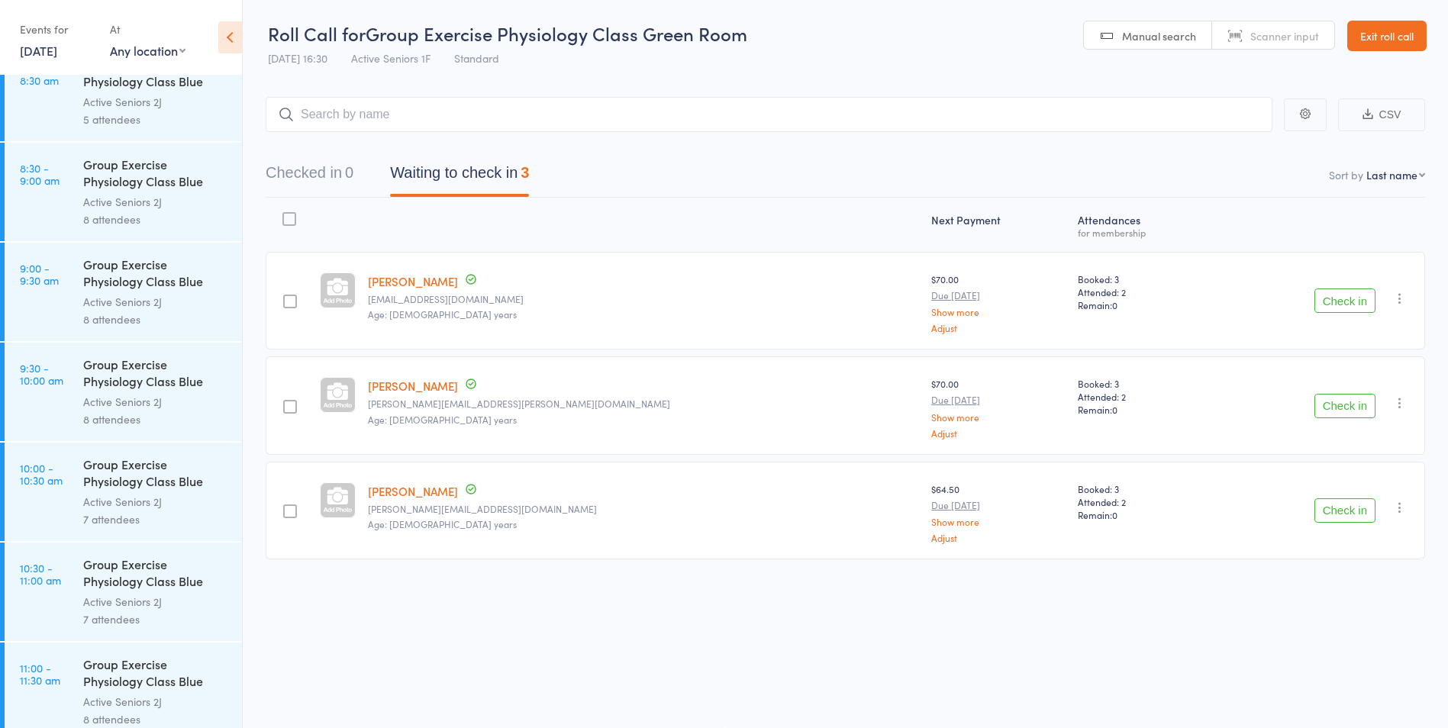
scroll to position [0, 0]
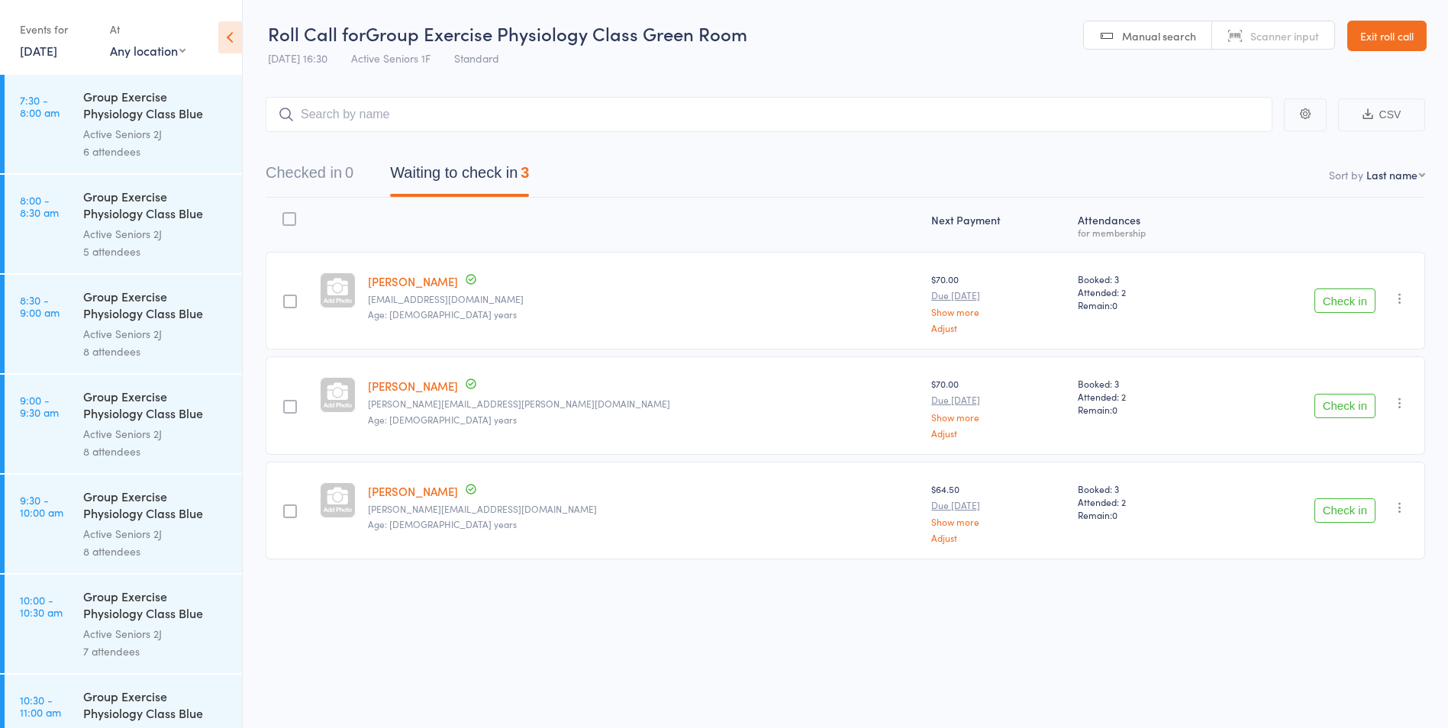
click at [91, 156] on div "6 attendees" at bounding box center [156, 152] width 146 height 18
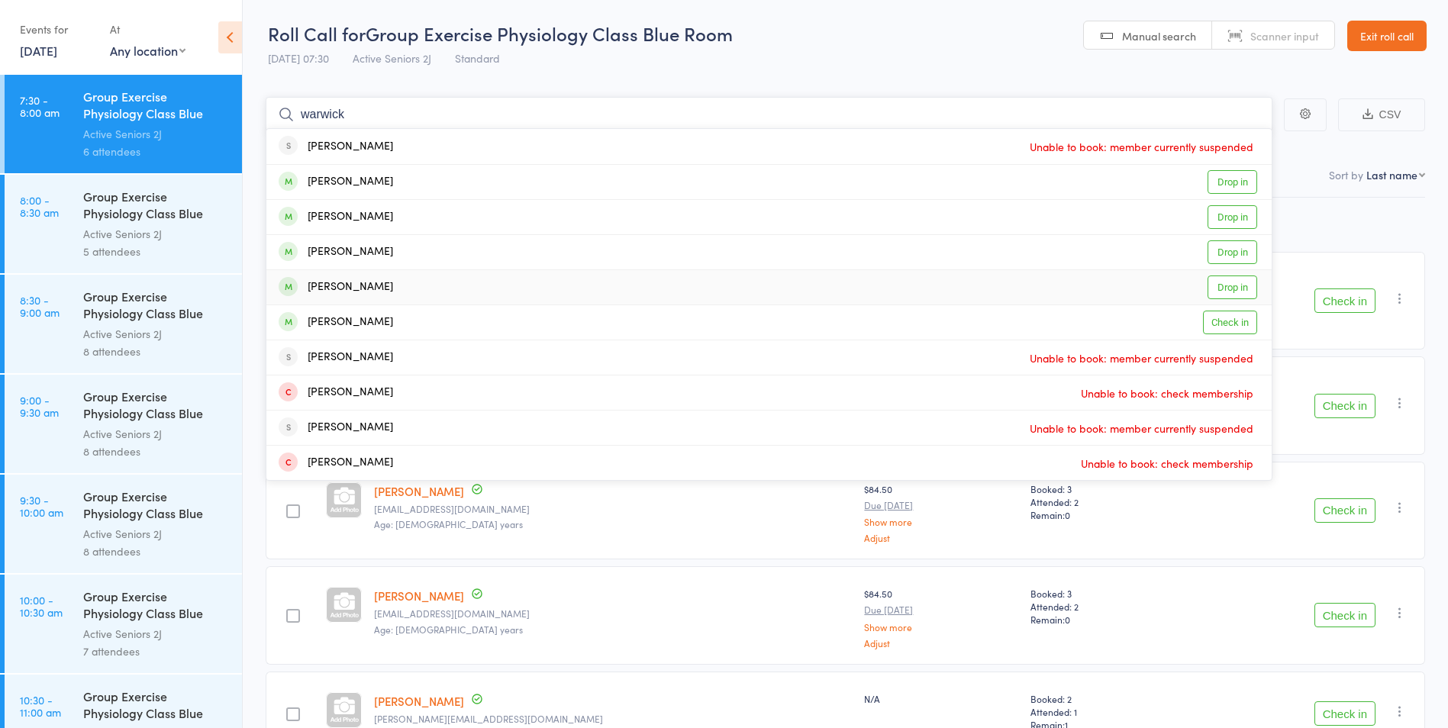
type input "warwick"
click at [1240, 296] on link "Drop in" at bounding box center [1233, 288] width 50 height 24
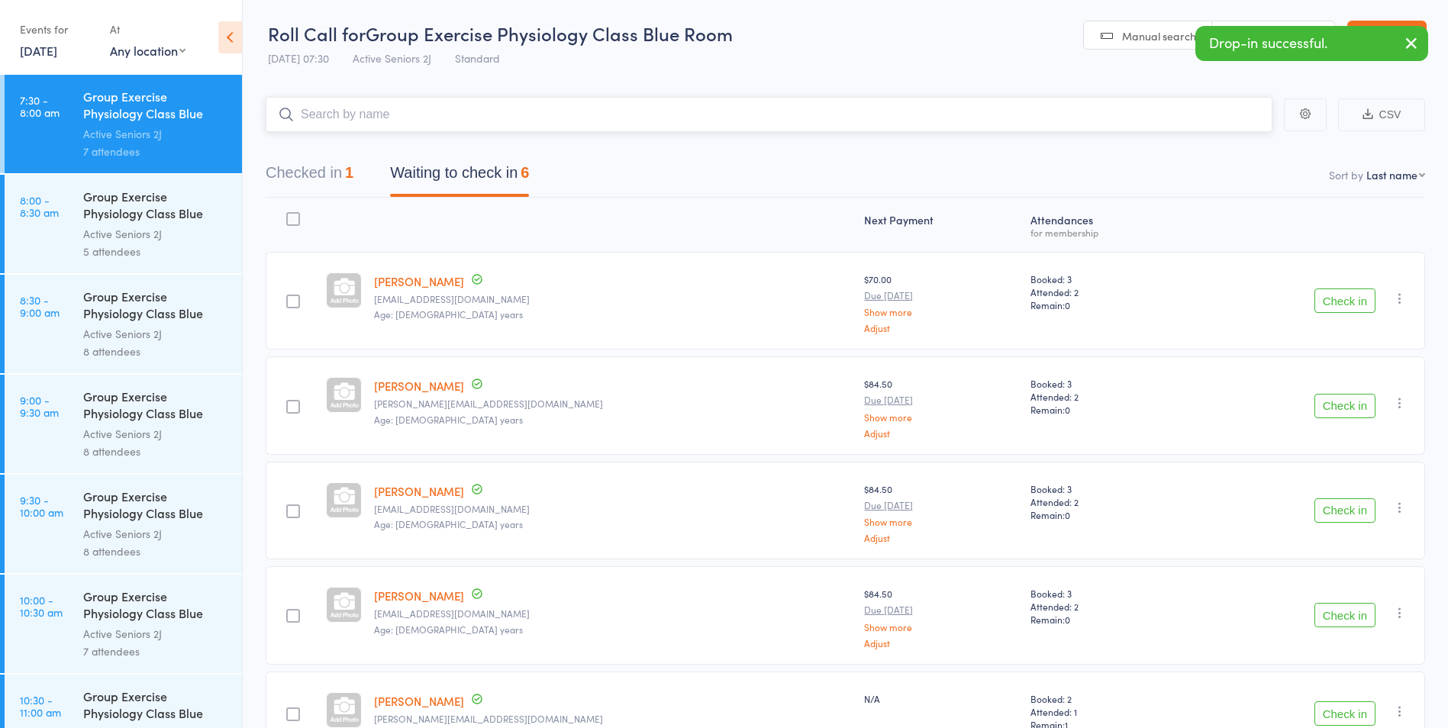
click at [347, 174] on button "Checked in 1" at bounding box center [310, 176] width 88 height 40
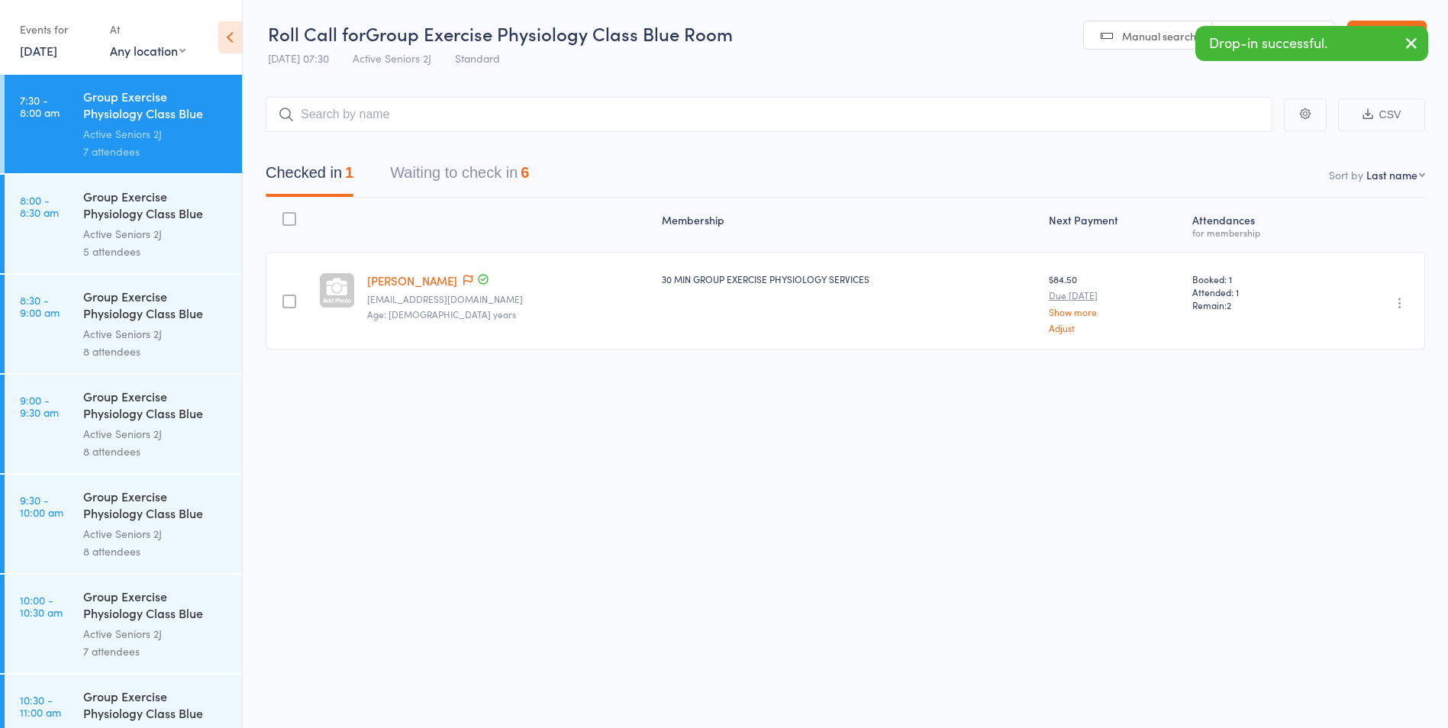
click at [1401, 305] on icon "button" at bounding box center [1399, 302] width 15 height 15
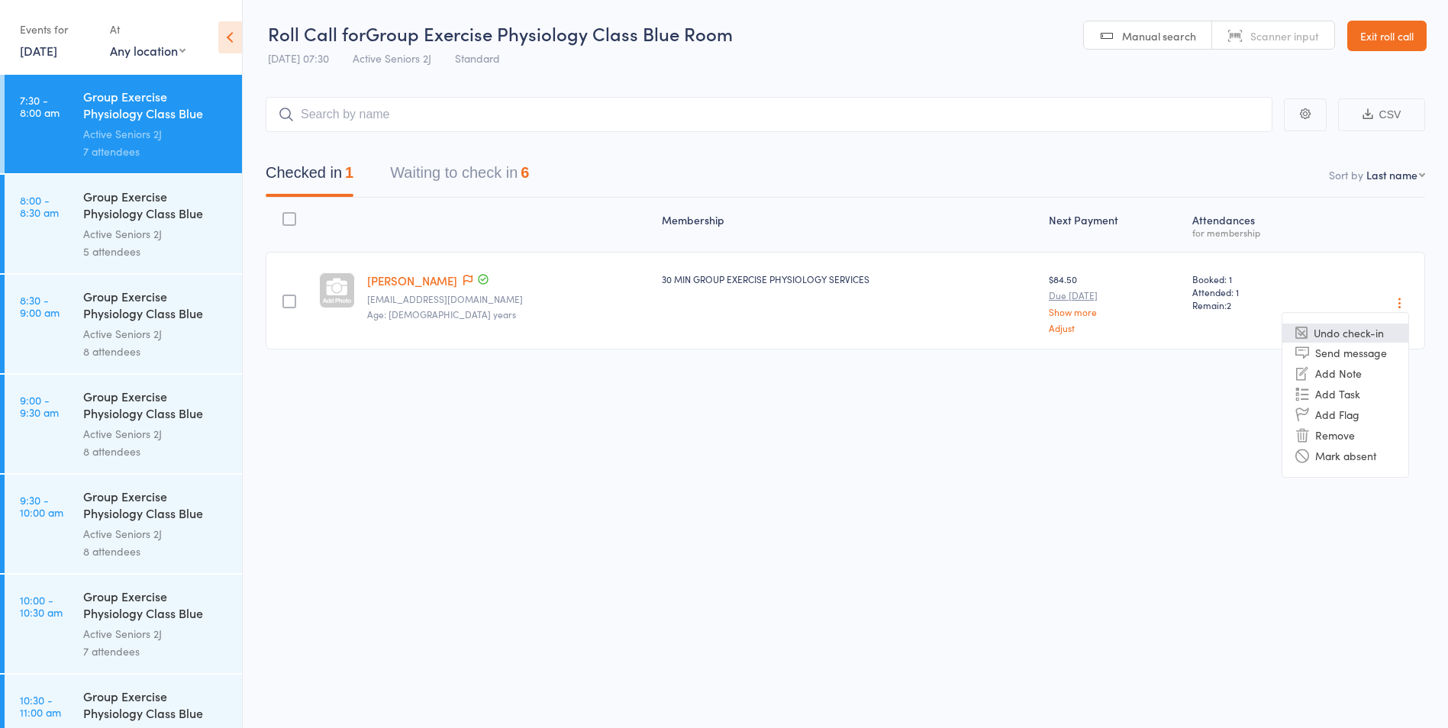
click at [1316, 329] on li "Undo check-in" at bounding box center [1345, 333] width 126 height 19
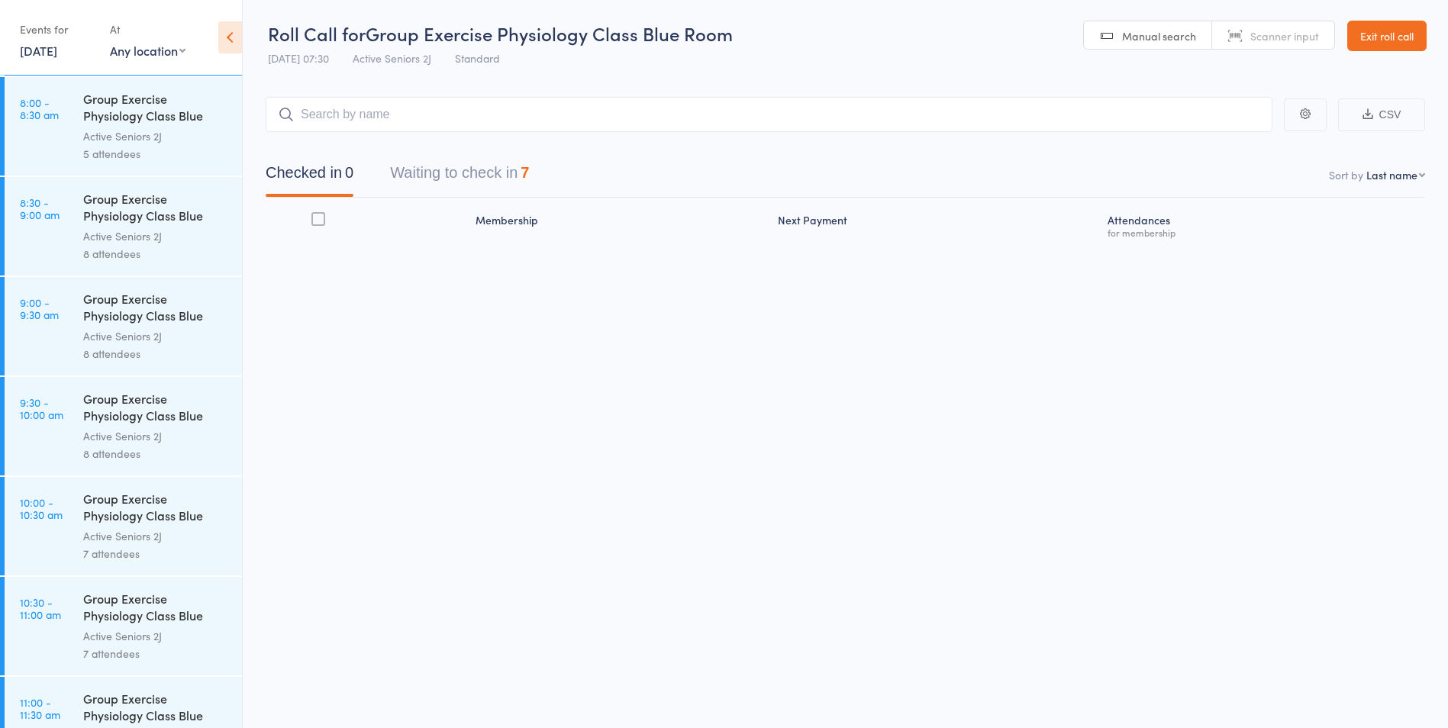
scroll to position [264, 0]
